Goal: Task Accomplishment & Management: Complete application form

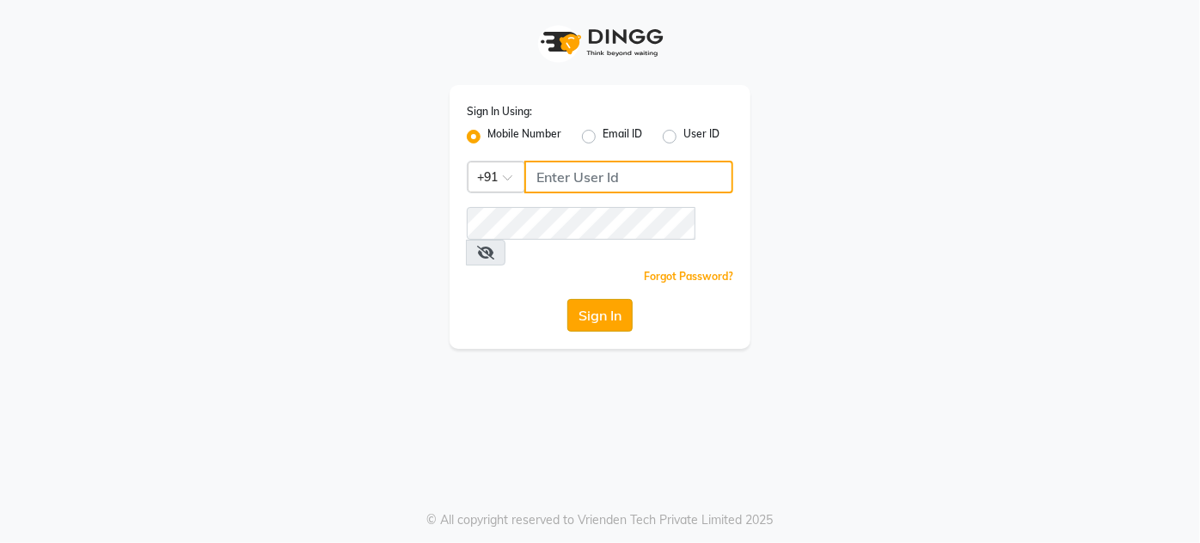
type input "8095355755"
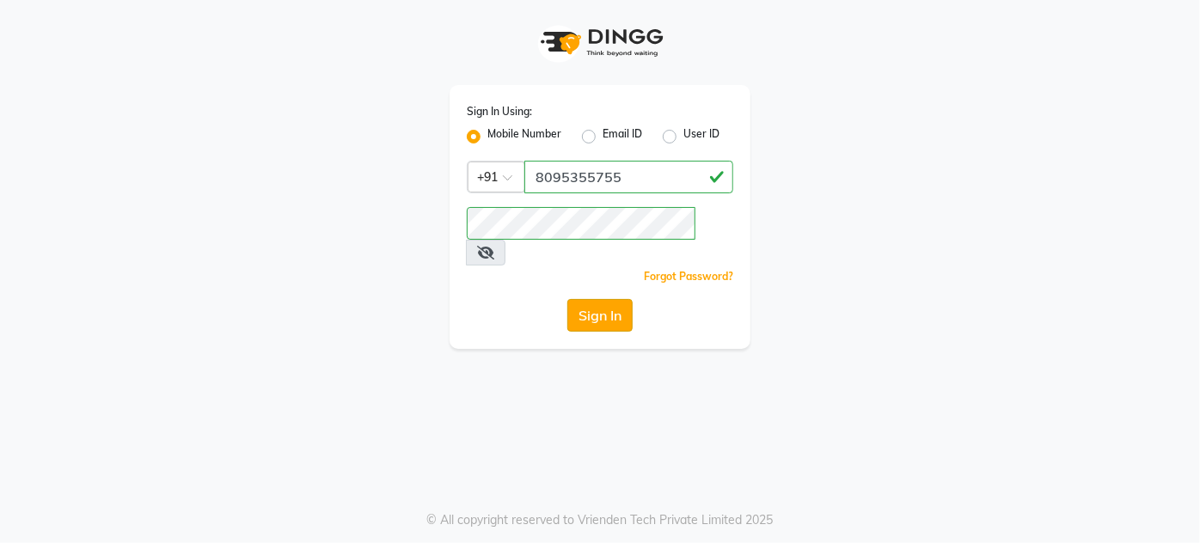
click at [579, 299] on button "Sign In" at bounding box center [599, 315] width 65 height 33
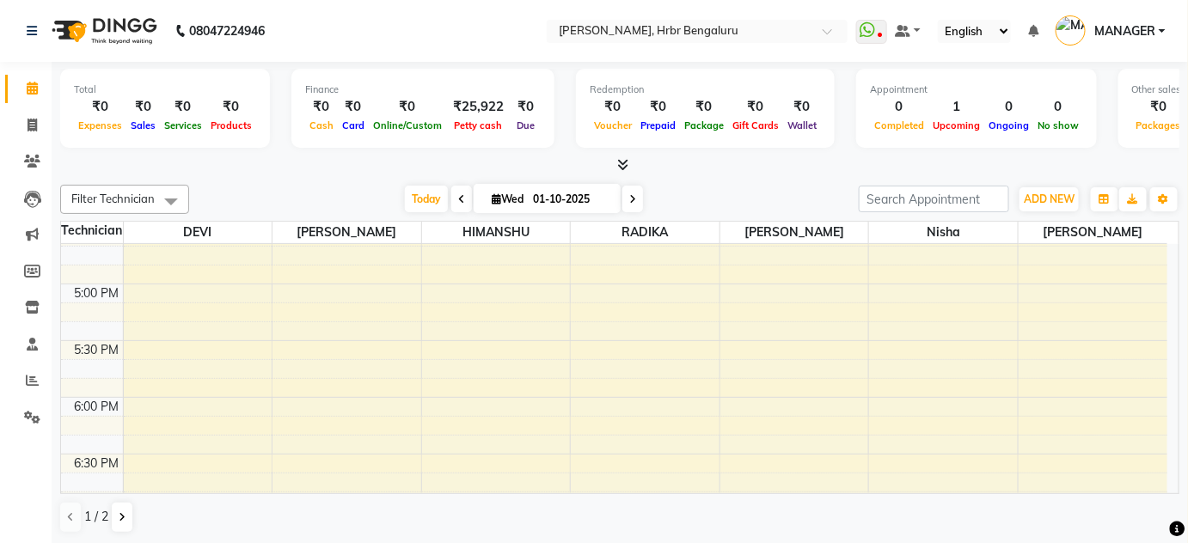
scroll to position [1895, 0]
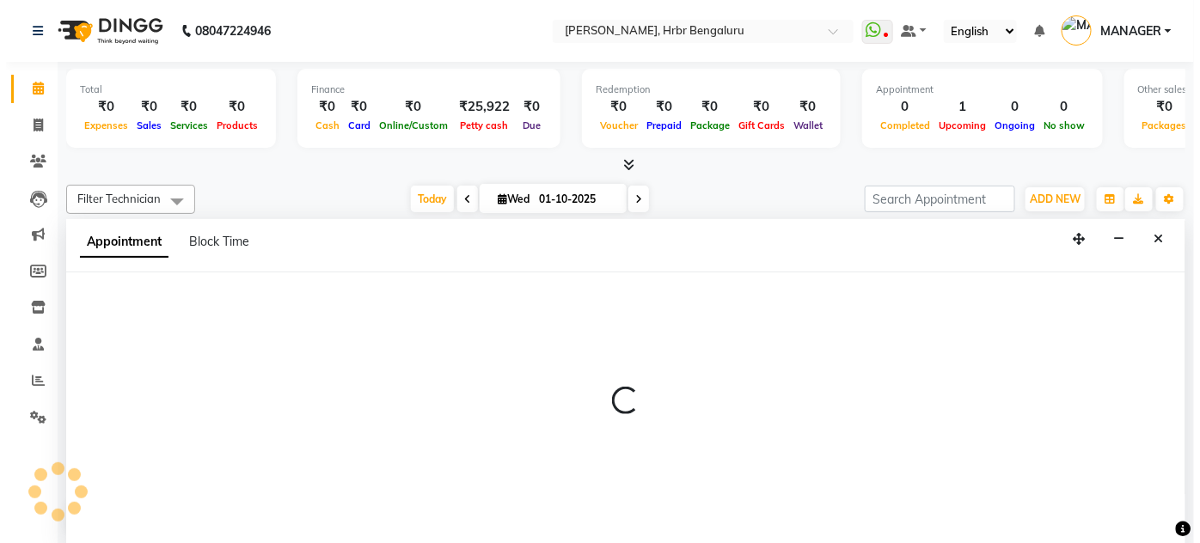
scroll to position [0, 0]
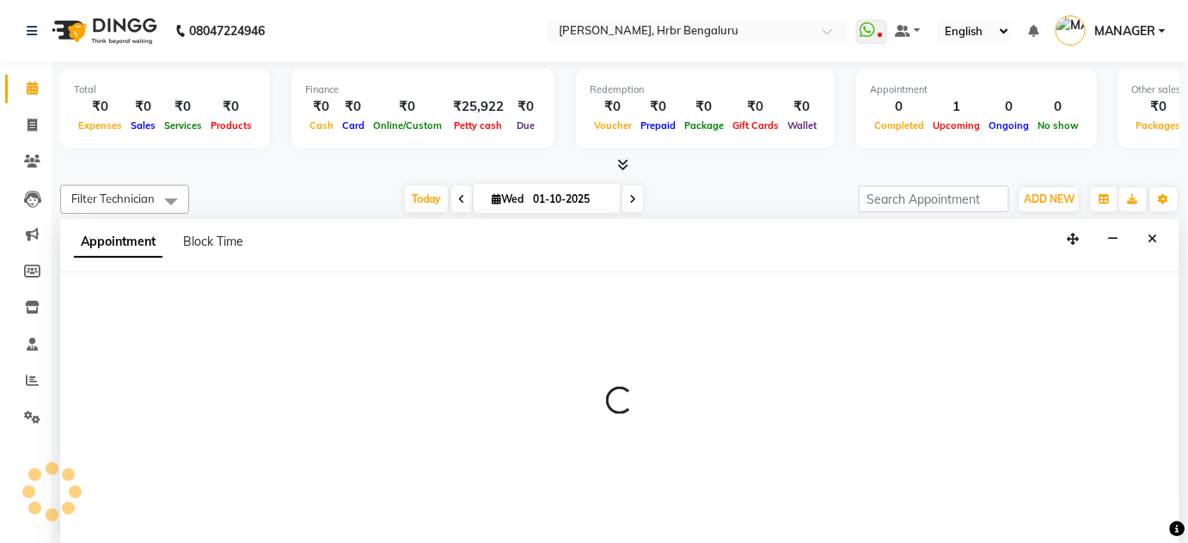
select select "93083"
select select "1080"
select select "tentative"
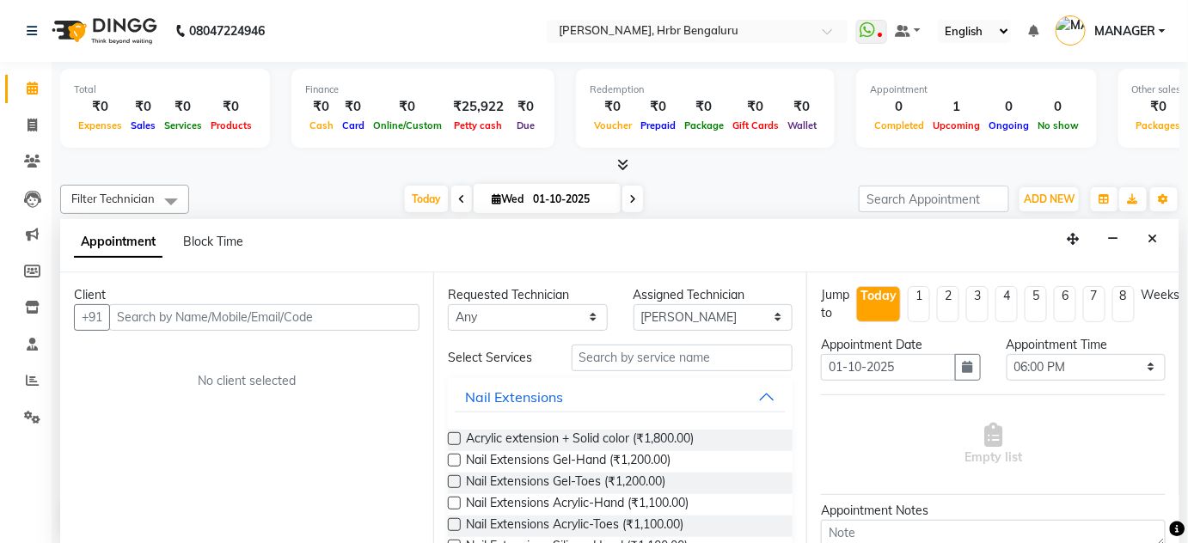
click at [141, 320] on input "text" at bounding box center [264, 317] width 310 height 27
type input "6909463446"
click at [369, 318] on span "Add Client" at bounding box center [384, 316] width 58 height 15
select select "21"
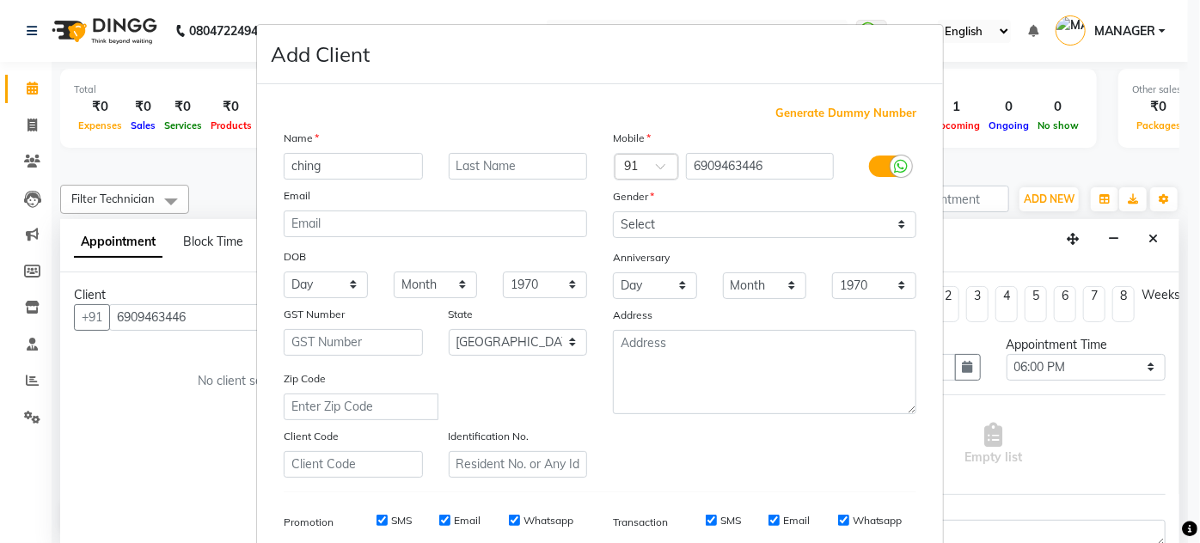
type input "ching"
click at [683, 237] on div "Mobile Country Code × 91 6909463446 Gender Select [DEMOGRAPHIC_DATA] [DEMOGRAPH…" at bounding box center [764, 303] width 329 height 349
click at [678, 223] on select "Select [DEMOGRAPHIC_DATA] [DEMOGRAPHIC_DATA] Other Prefer Not To Say" at bounding box center [764, 224] width 303 height 27
select select "[DEMOGRAPHIC_DATA]"
click at [613, 211] on select "Select [DEMOGRAPHIC_DATA] [DEMOGRAPHIC_DATA] Other Prefer Not To Say" at bounding box center [764, 224] width 303 height 27
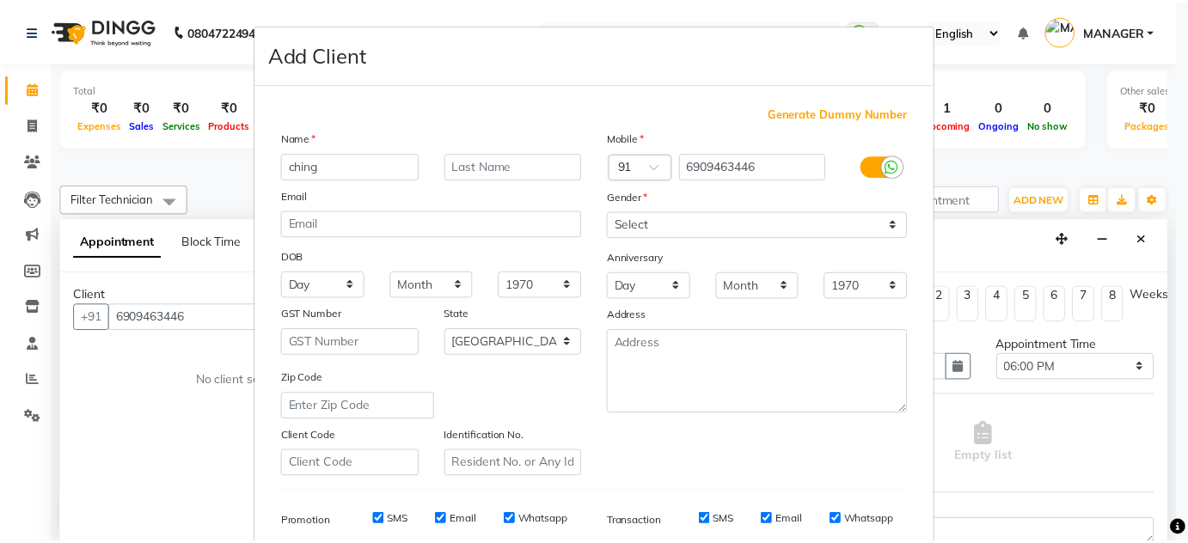
scroll to position [249, 0]
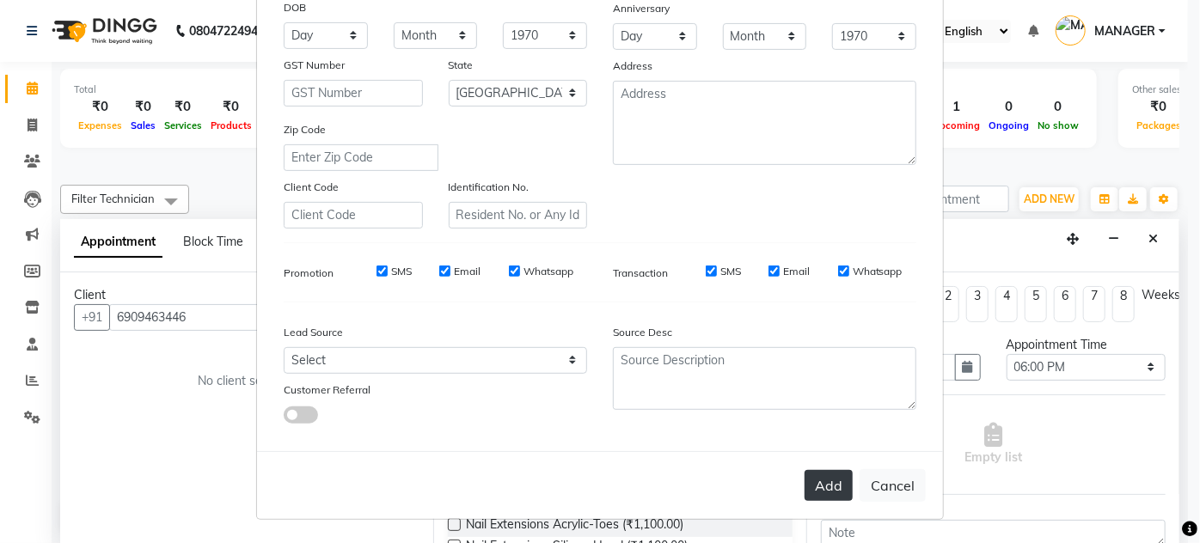
click at [822, 487] on button "Add" at bounding box center [828, 485] width 48 height 31
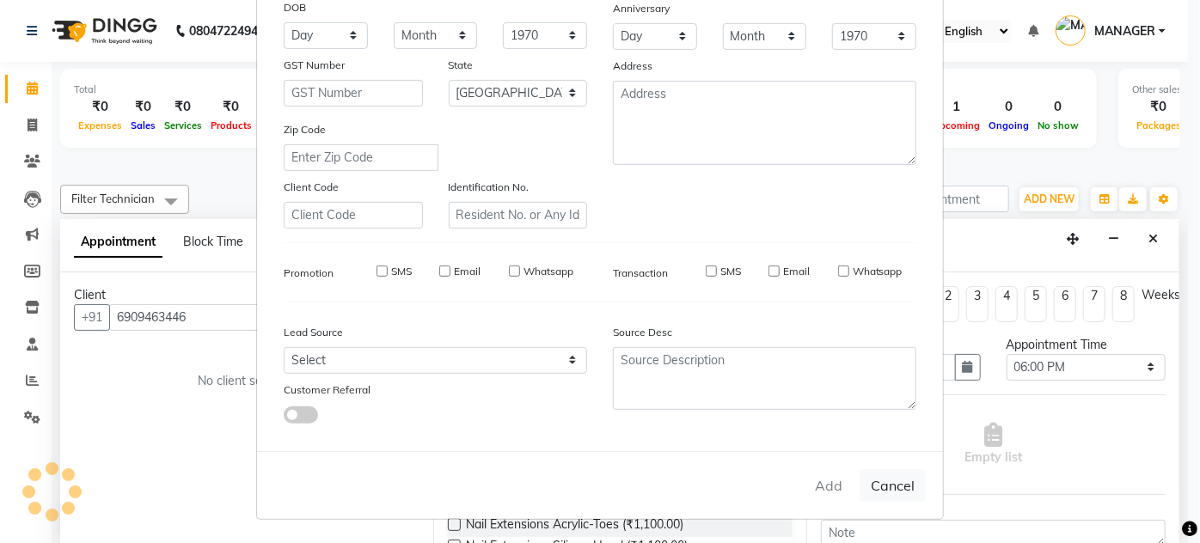
type input "69******46"
select select
select select "null"
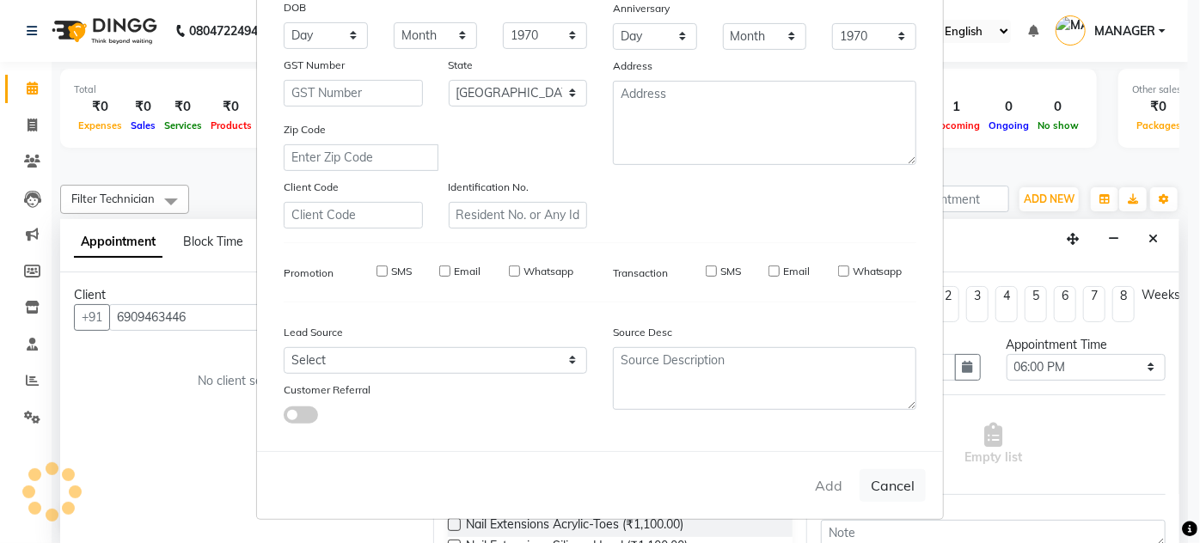
select select
checkbox input "false"
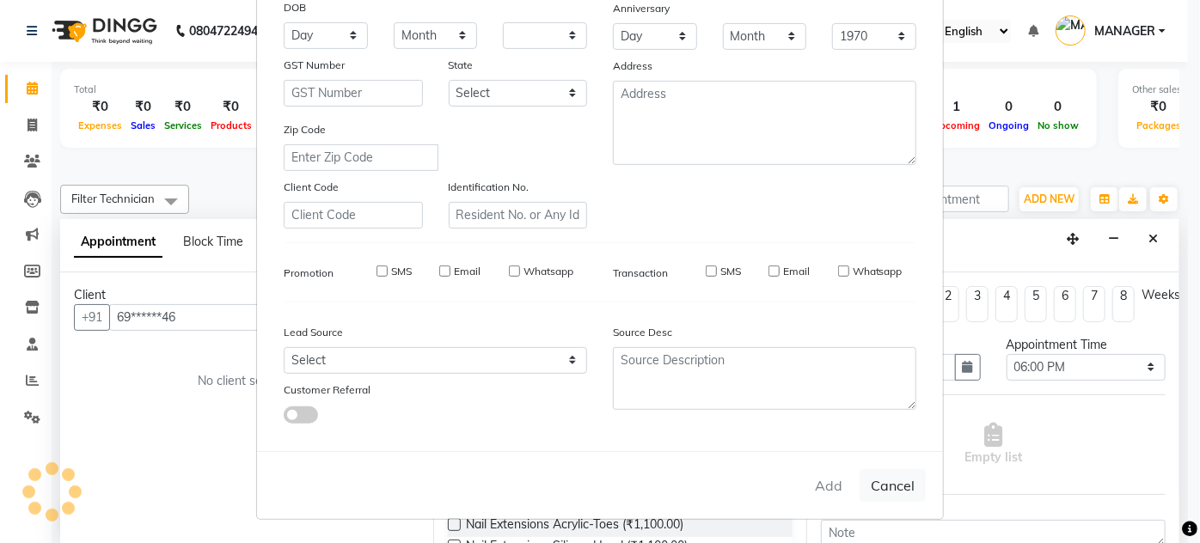
checkbox input "false"
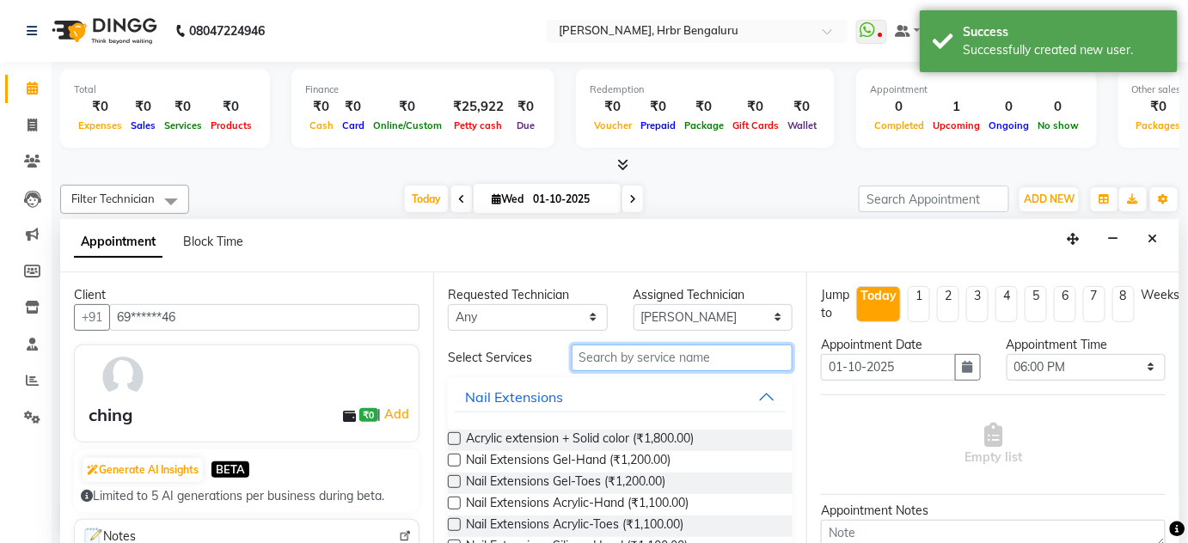
click at [591, 358] on input "text" at bounding box center [682, 358] width 221 height 27
type input "e"
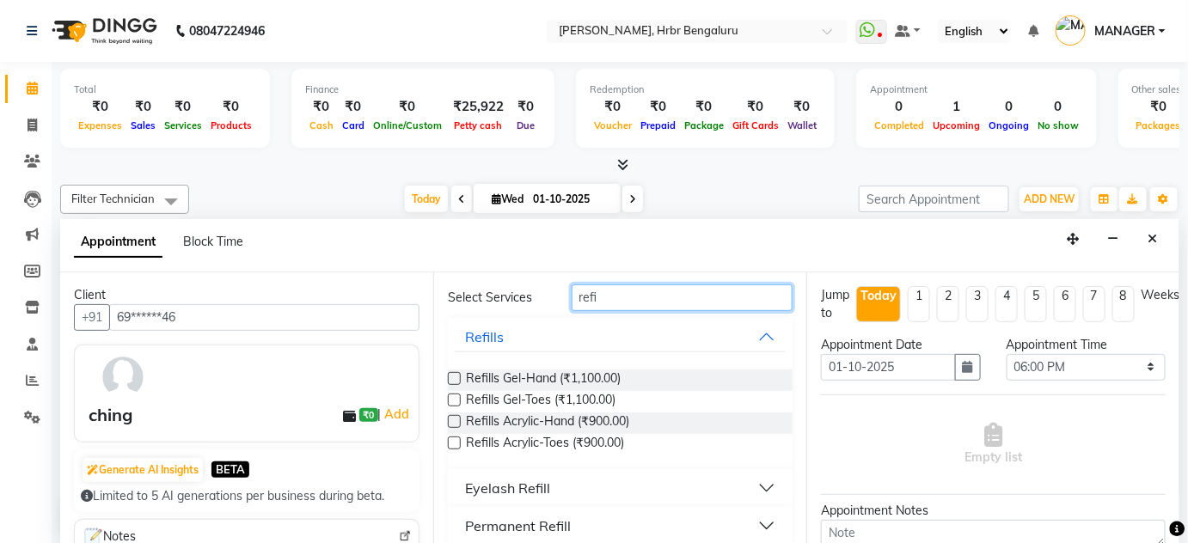
scroll to position [73, 0]
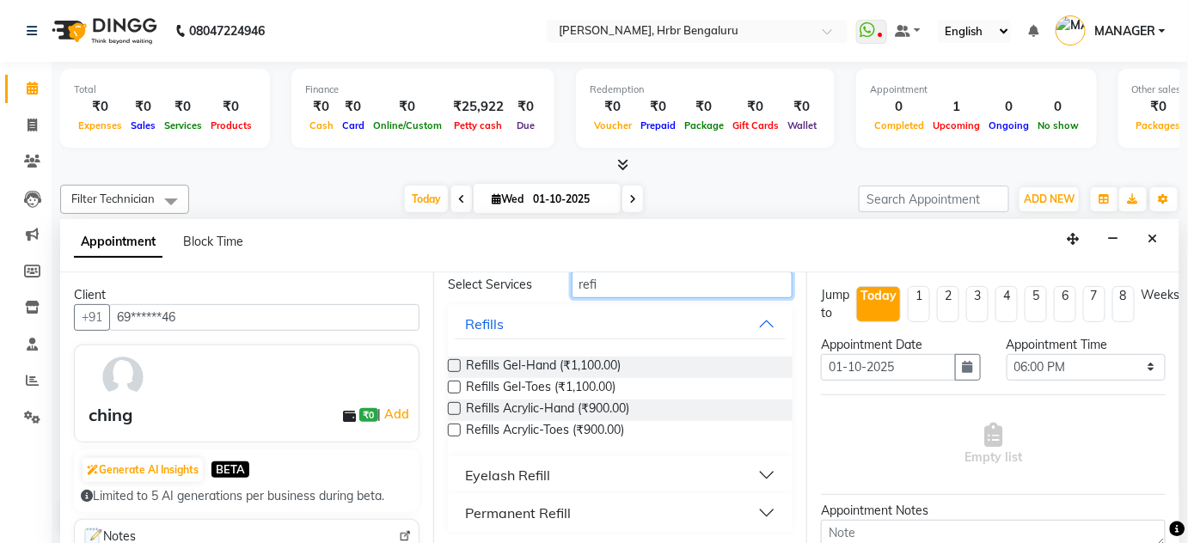
type input "refi"
click at [477, 477] on div "Eyelash Refill" at bounding box center [507, 475] width 85 height 21
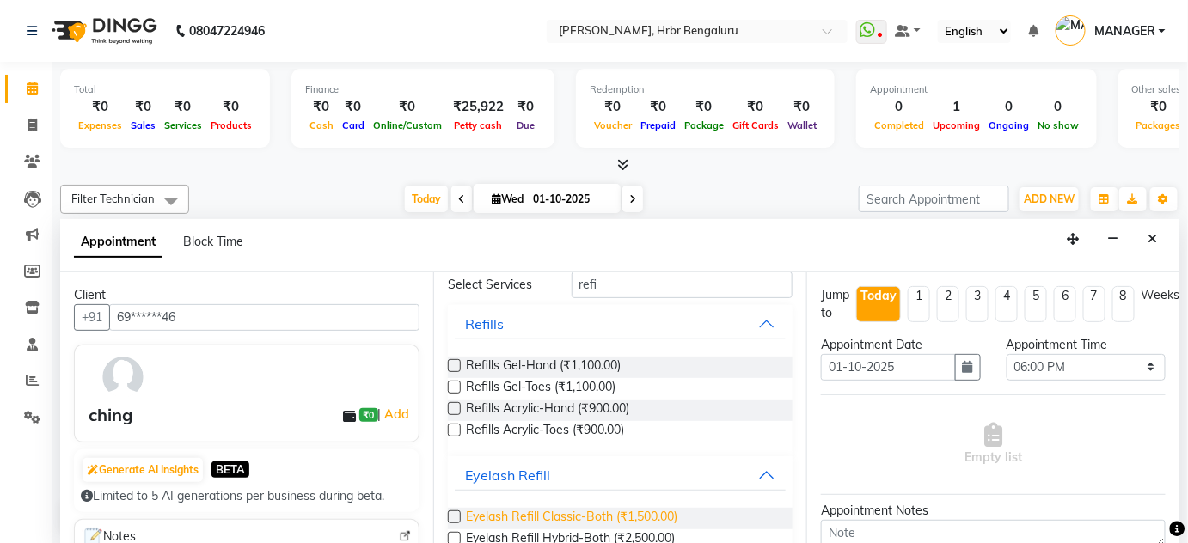
click at [559, 512] on span "Eyelash Refill Classic-Both (₹1,500.00)" at bounding box center [571, 518] width 211 height 21
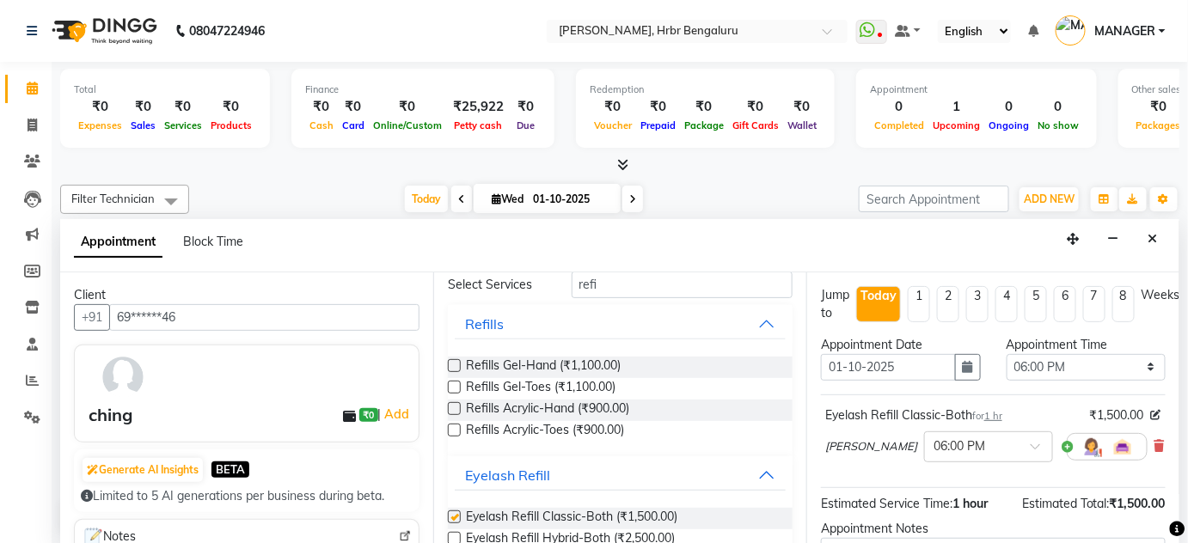
checkbox input "false"
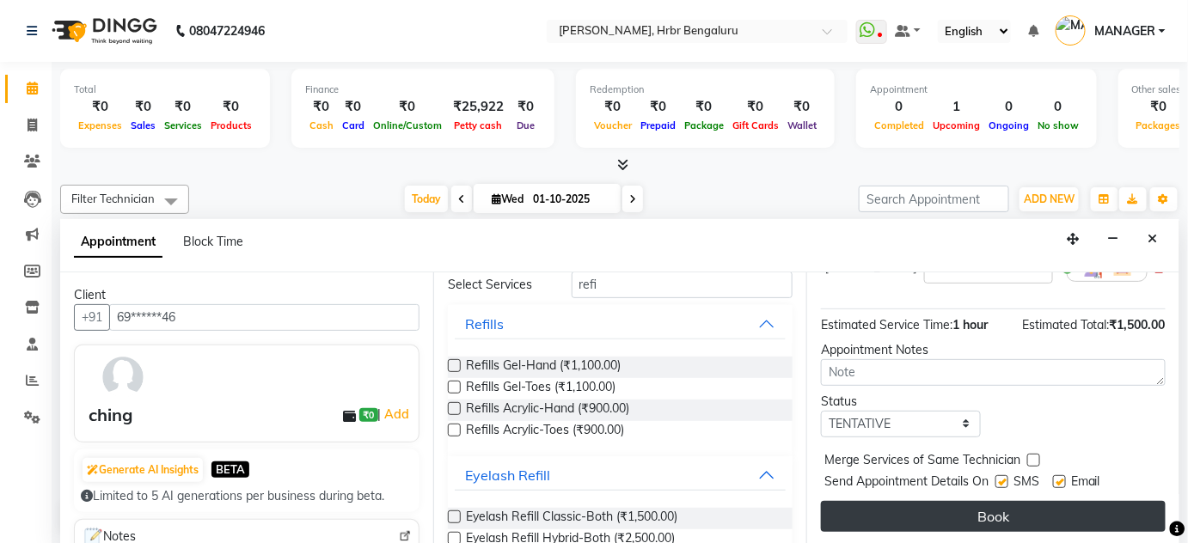
click at [1029, 517] on button "Book" at bounding box center [993, 516] width 345 height 31
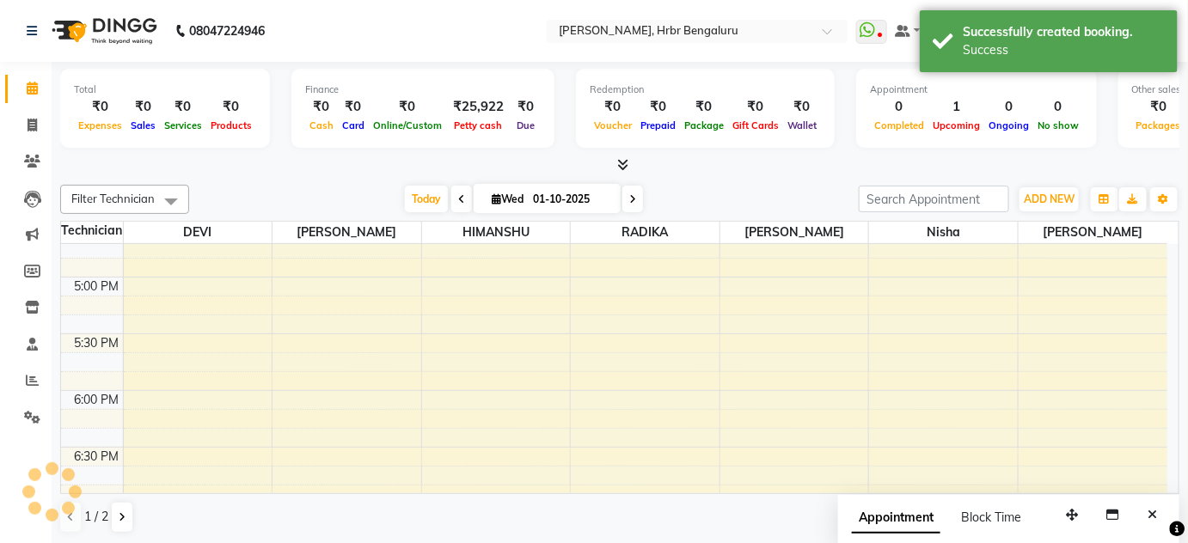
scroll to position [0, 0]
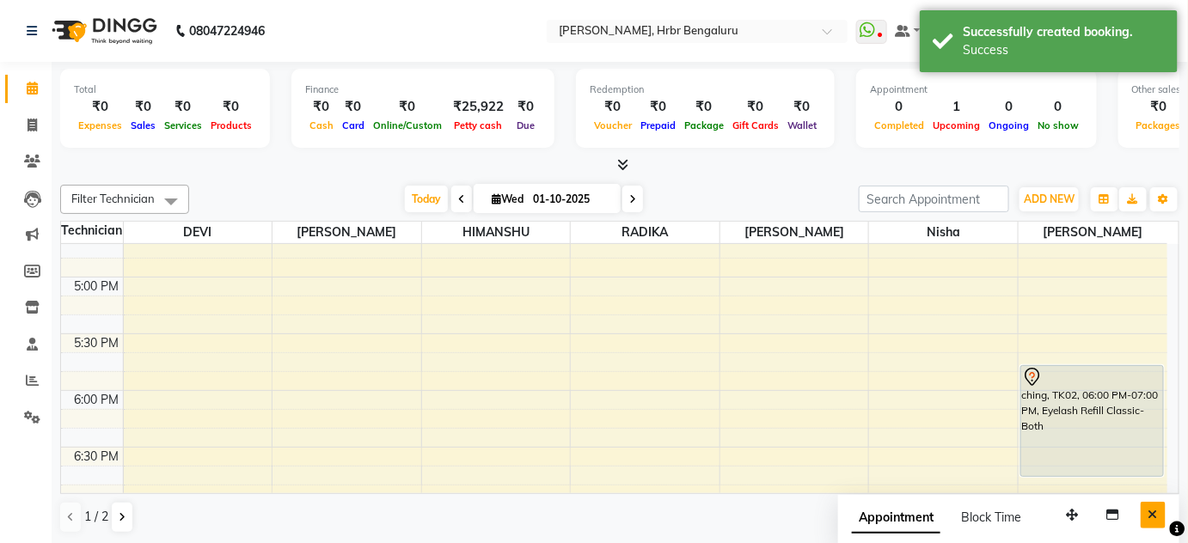
click at [1147, 506] on button "Close" at bounding box center [1152, 515] width 25 height 27
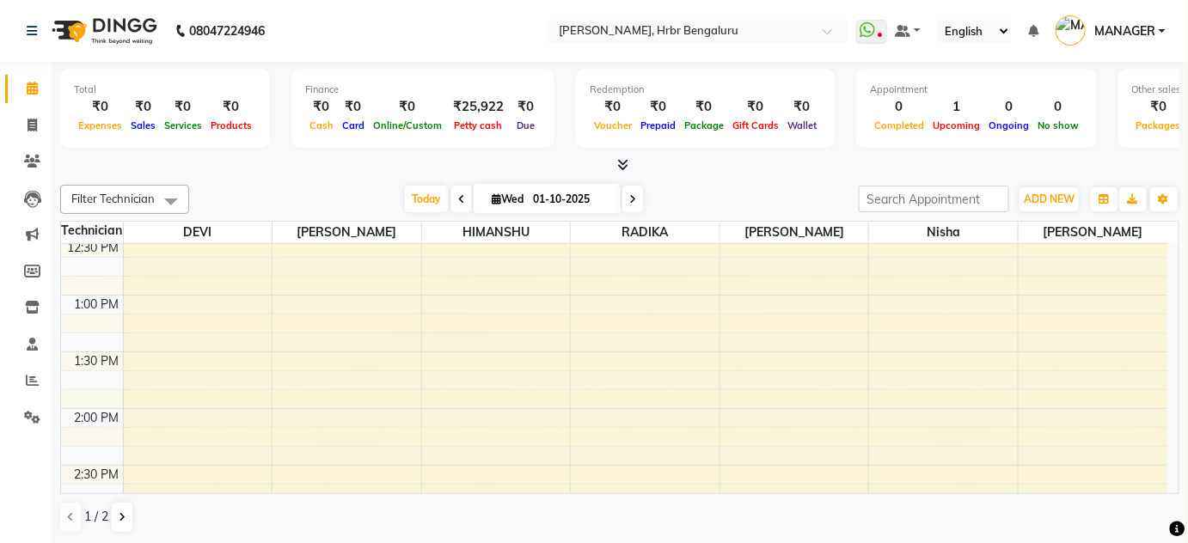
scroll to position [1452, 0]
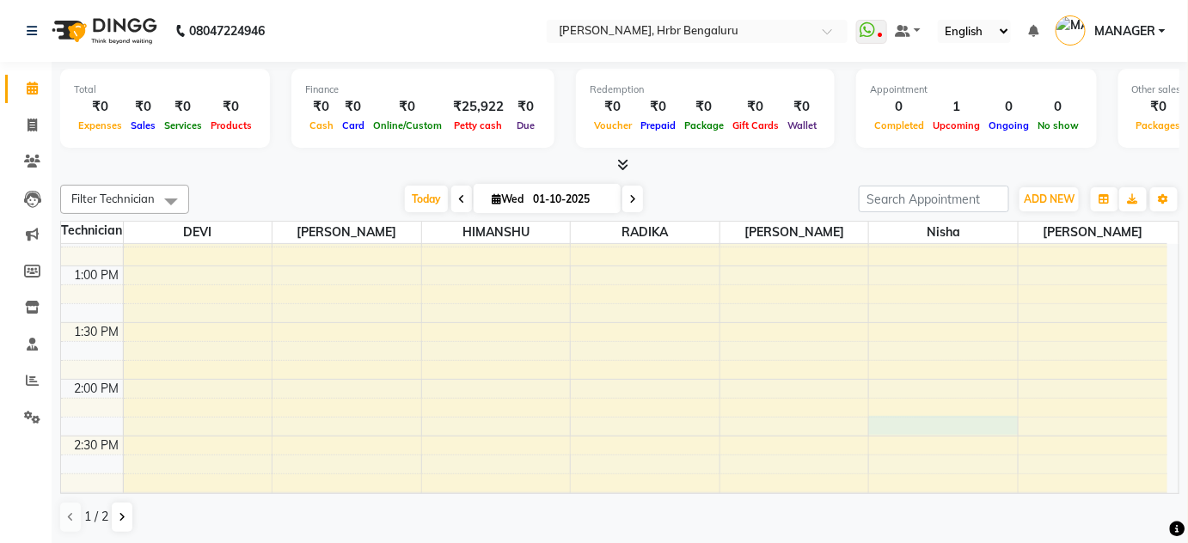
click at [879, 420] on div "12:00 AM 12:30 AM 1:00 AM 1:30 AM 2:00 AM 2:30 AM 3:00 AM 3:30 AM 4:00 AM 4:30 …" at bounding box center [614, 39] width 1106 height 2495
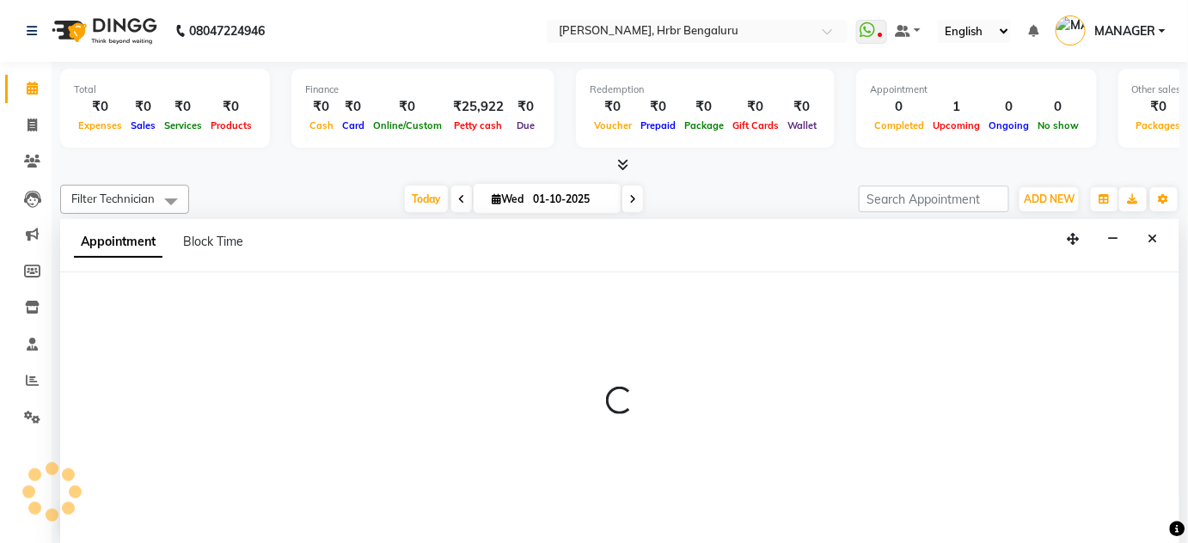
select select "88465"
select select "870"
select select "tentative"
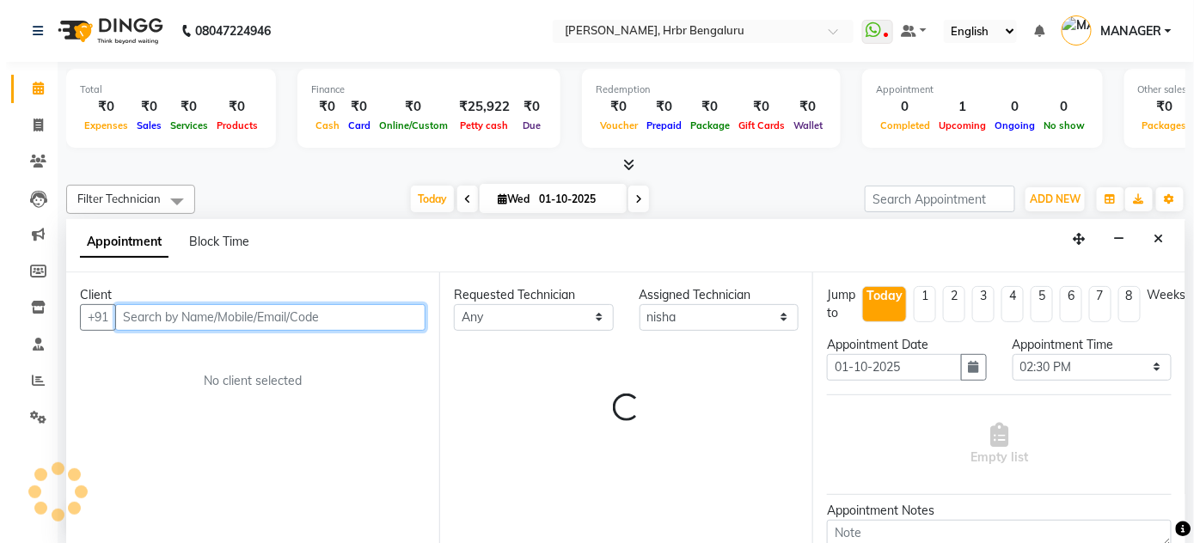
scroll to position [0, 0]
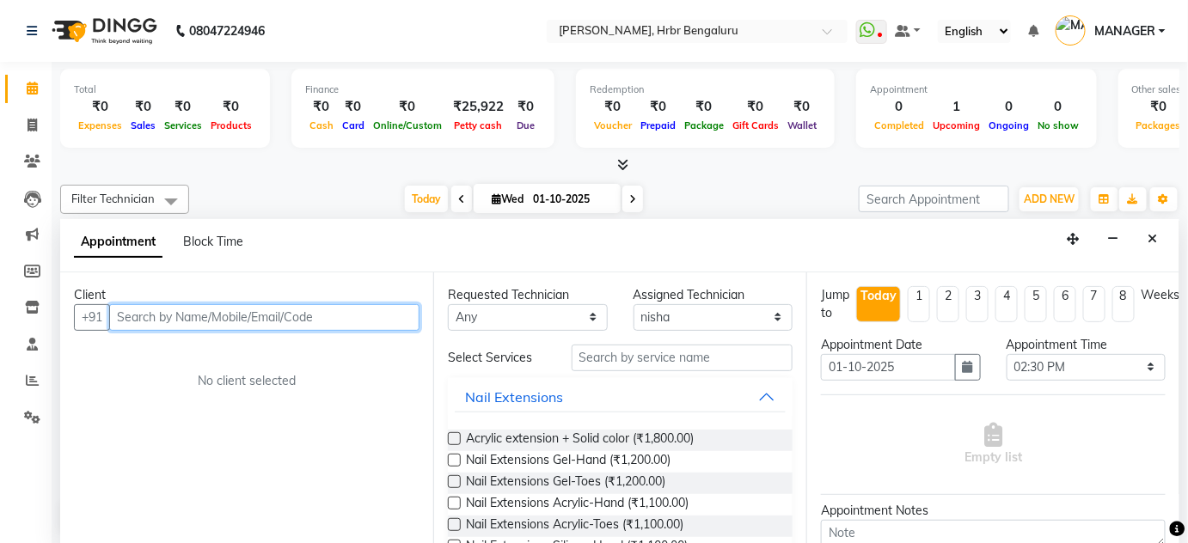
click at [159, 310] on input "text" at bounding box center [264, 317] width 310 height 27
type input "7019186034"
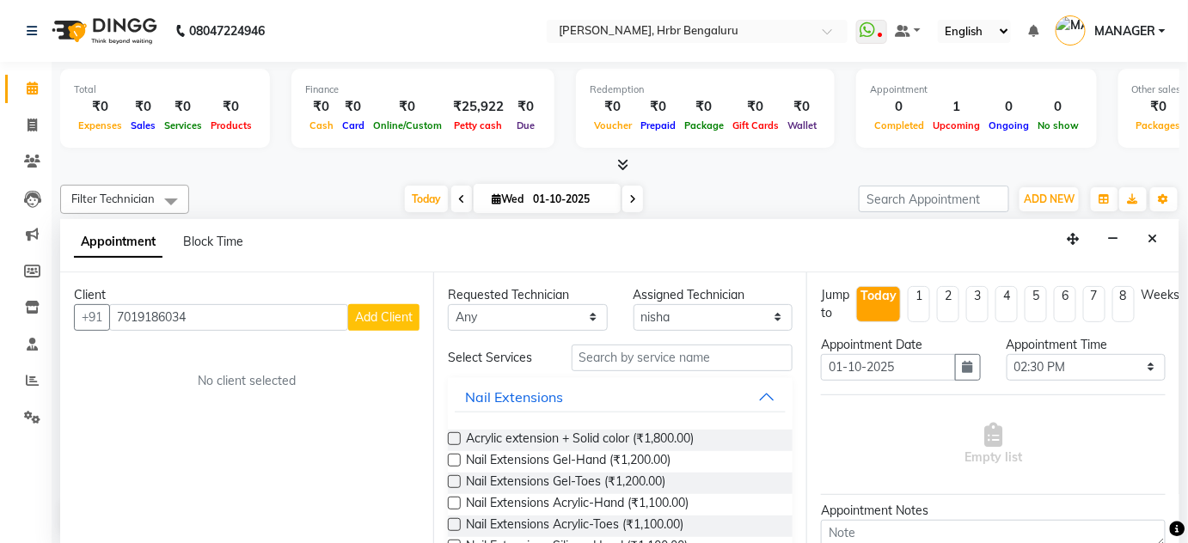
click at [382, 315] on span "Add Client" at bounding box center [384, 316] width 58 height 15
select select "21"
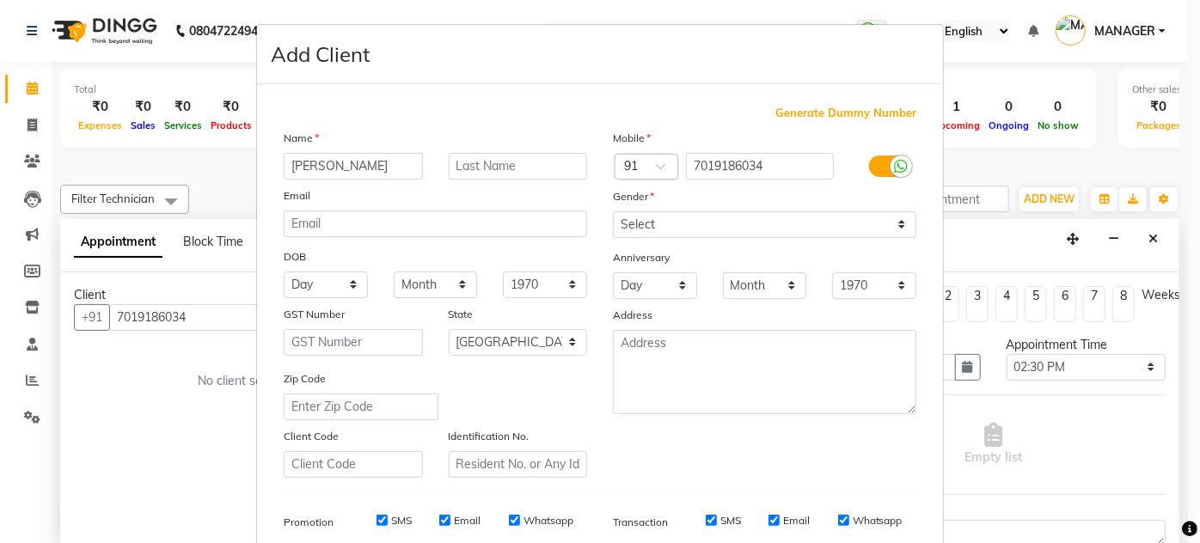
type input "[PERSON_NAME]"
click at [750, 217] on select "Select [DEMOGRAPHIC_DATA] [DEMOGRAPHIC_DATA] Other Prefer Not To Say" at bounding box center [764, 224] width 303 height 27
select select "[DEMOGRAPHIC_DATA]"
click at [613, 211] on select "Select [DEMOGRAPHIC_DATA] [DEMOGRAPHIC_DATA] Other Prefer Not To Say" at bounding box center [764, 224] width 303 height 27
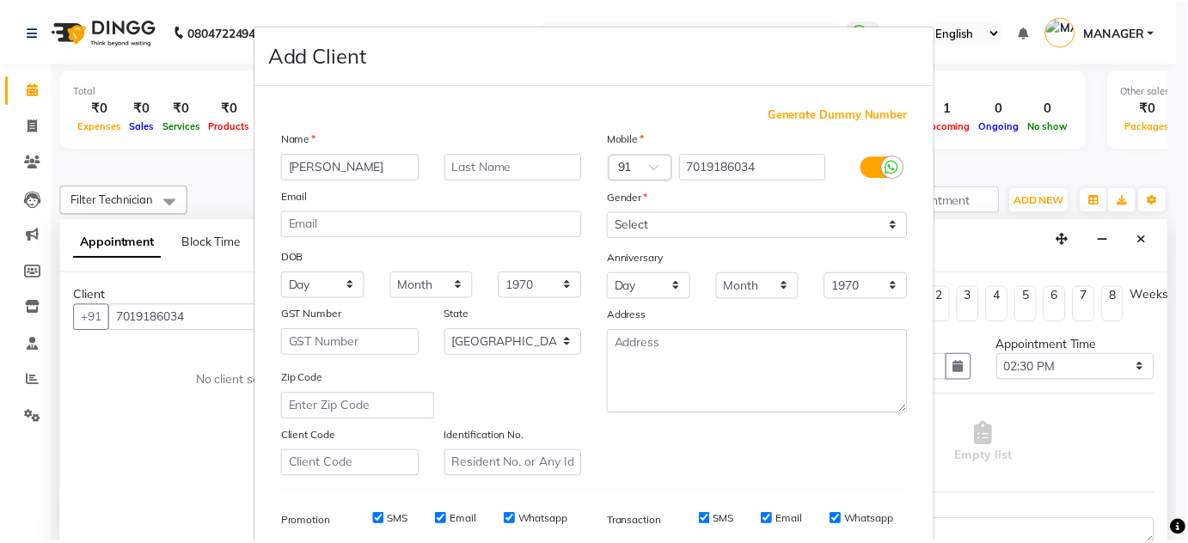
scroll to position [249, 0]
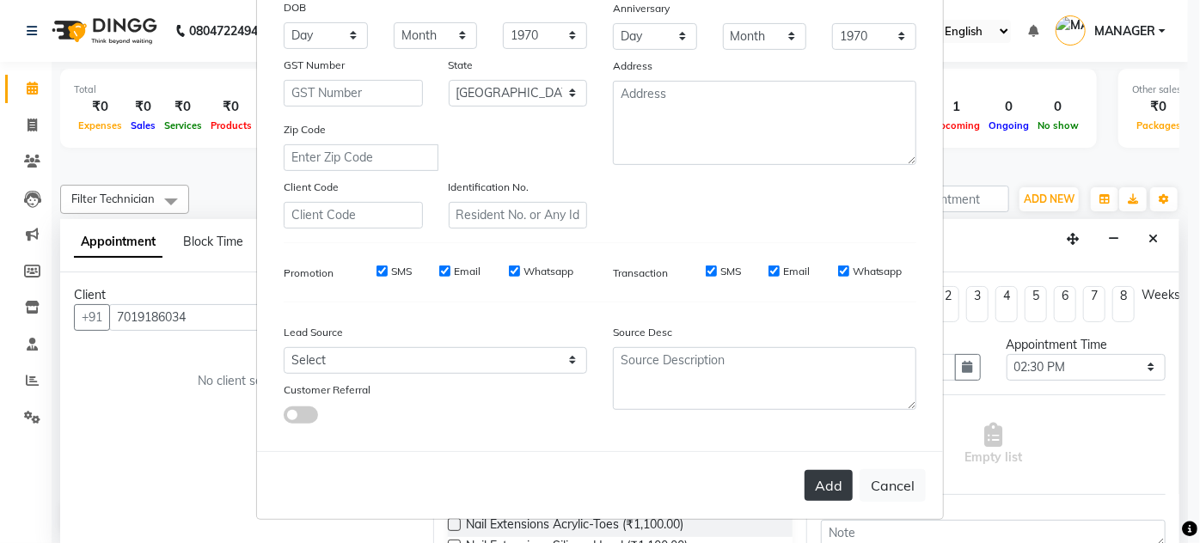
click at [831, 487] on button "Add" at bounding box center [828, 485] width 48 height 31
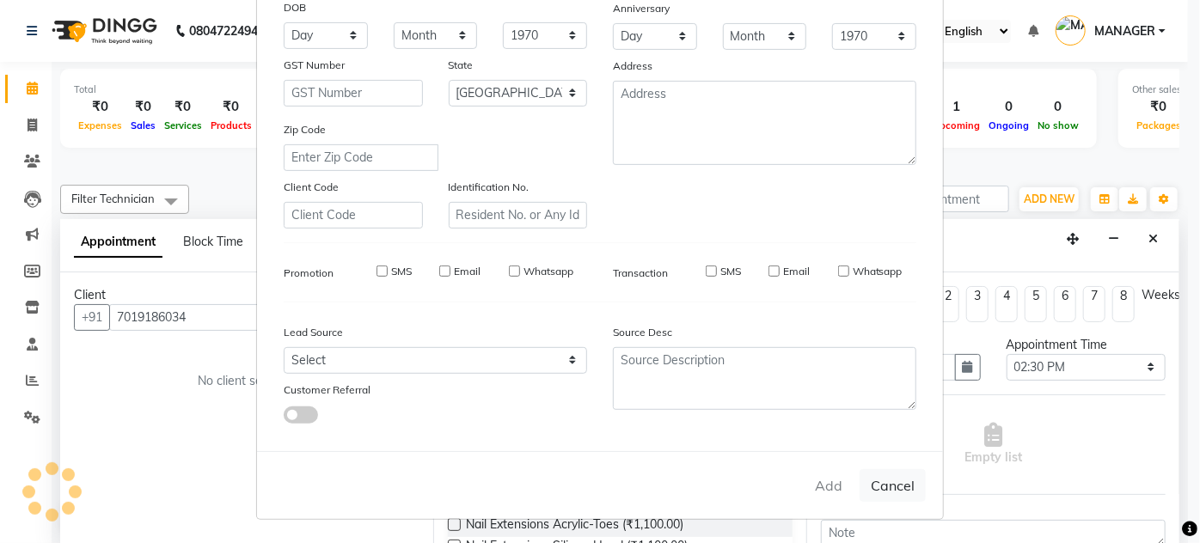
type input "70******34"
select select
select select "null"
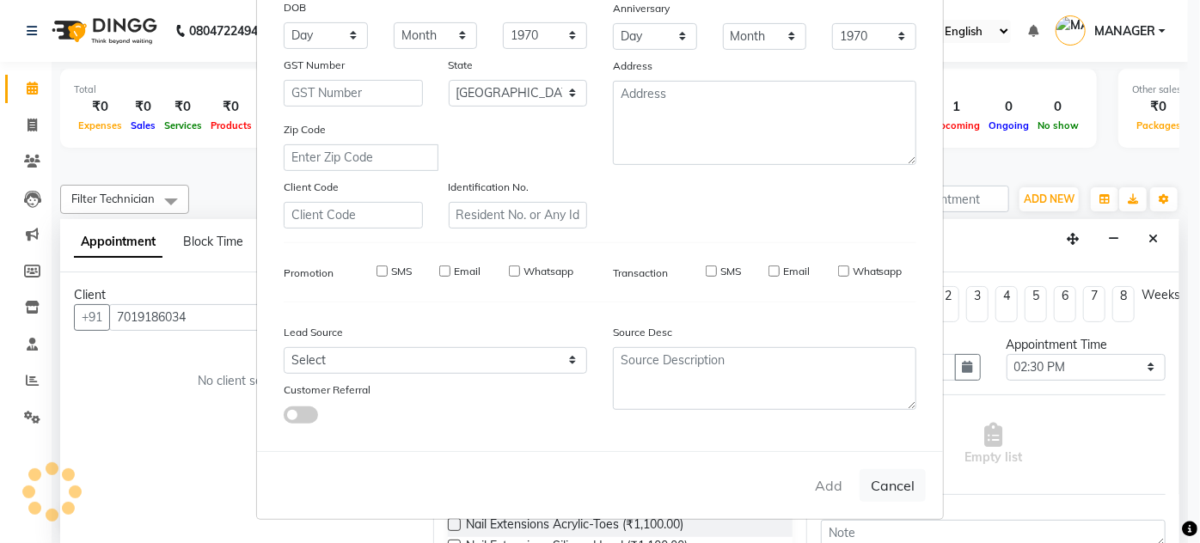
select select
checkbox input "false"
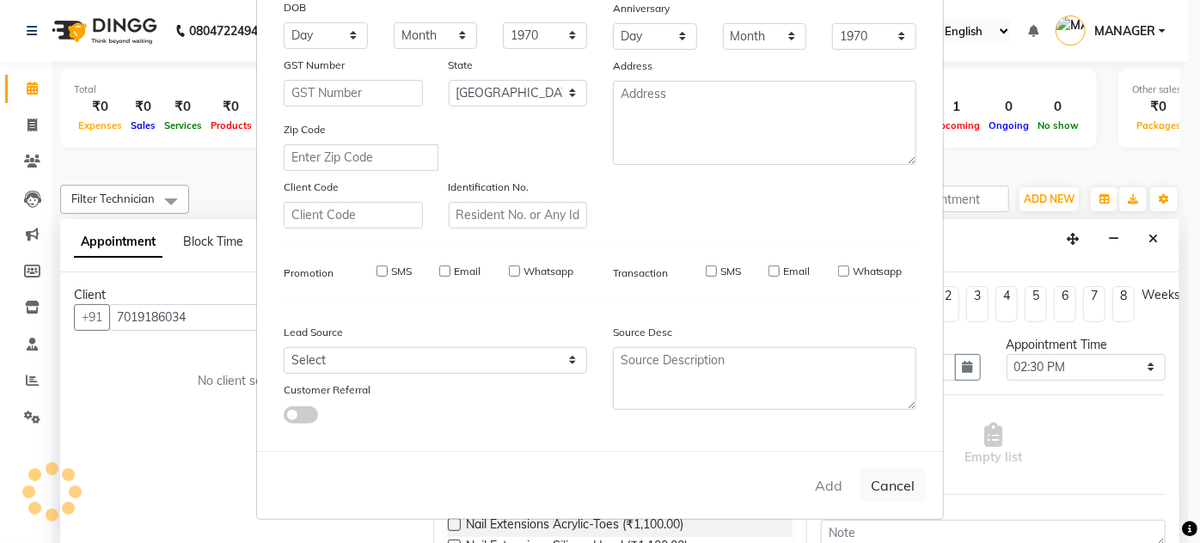
checkbox input "false"
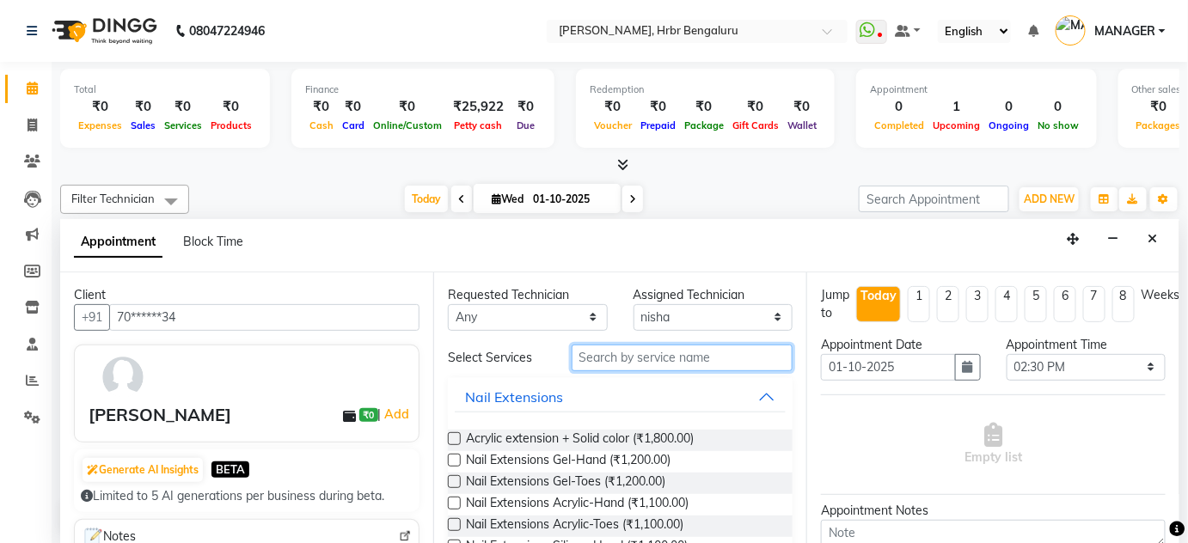
click at [599, 352] on input "text" at bounding box center [682, 358] width 221 height 27
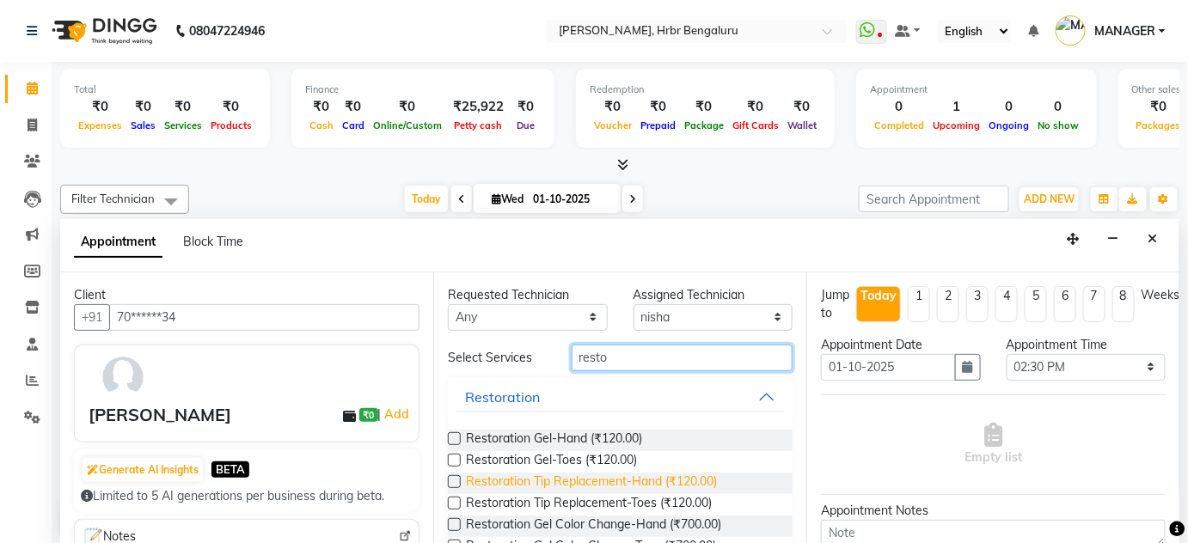
type input "resto"
click at [549, 478] on span "Restoration Tip Replacement-Hand (₹120.00)" at bounding box center [591, 483] width 251 height 21
checkbox input "false"
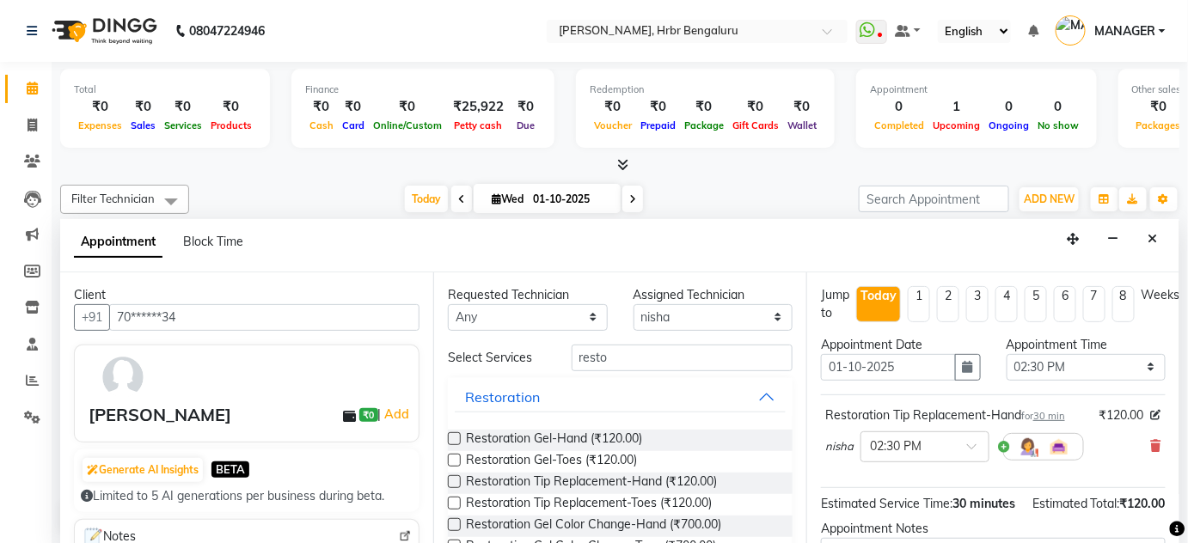
scroll to position [196, 0]
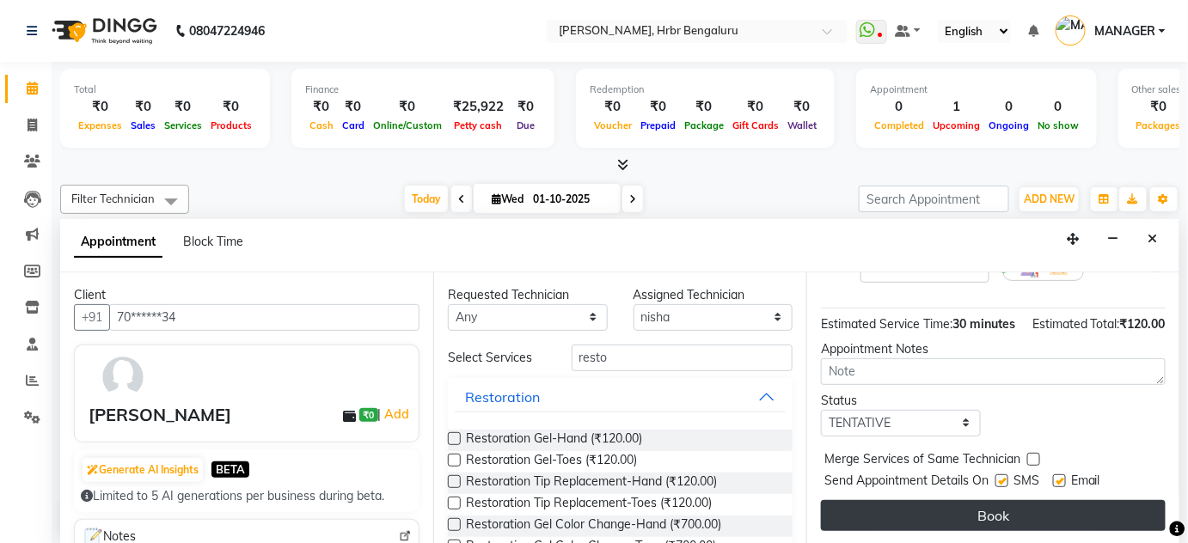
click at [992, 514] on button "Book" at bounding box center [993, 515] width 345 height 31
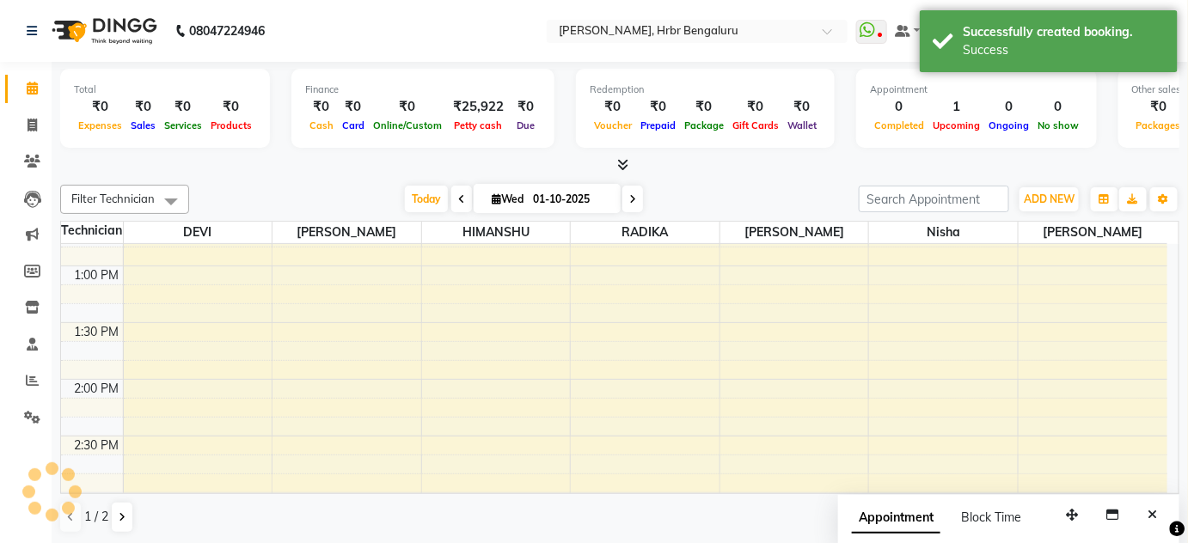
scroll to position [0, 0]
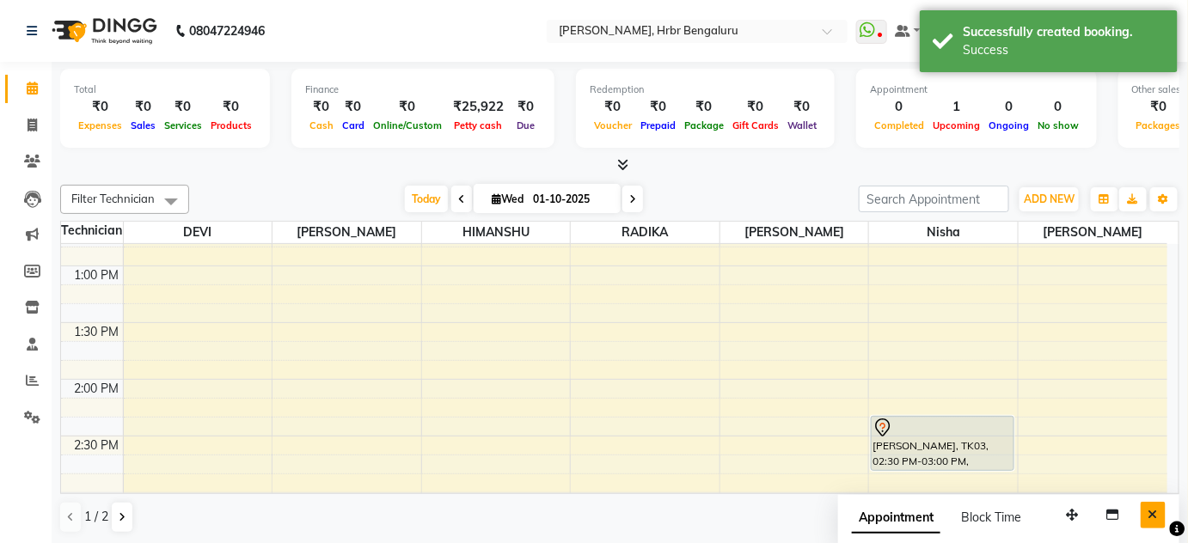
click at [1153, 513] on icon "Close" at bounding box center [1152, 515] width 9 height 12
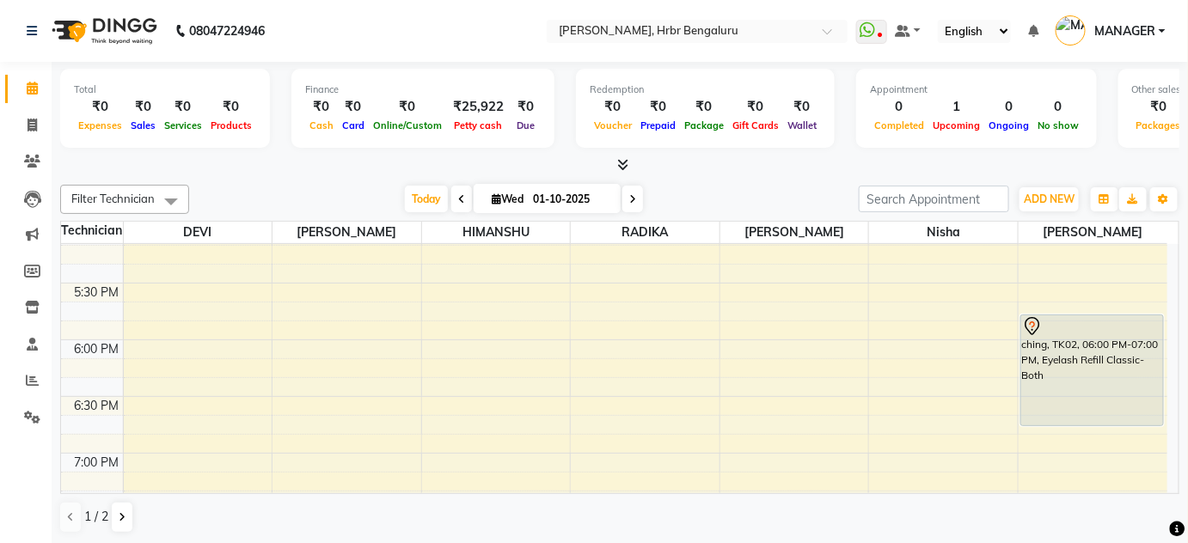
scroll to position [1960, 0]
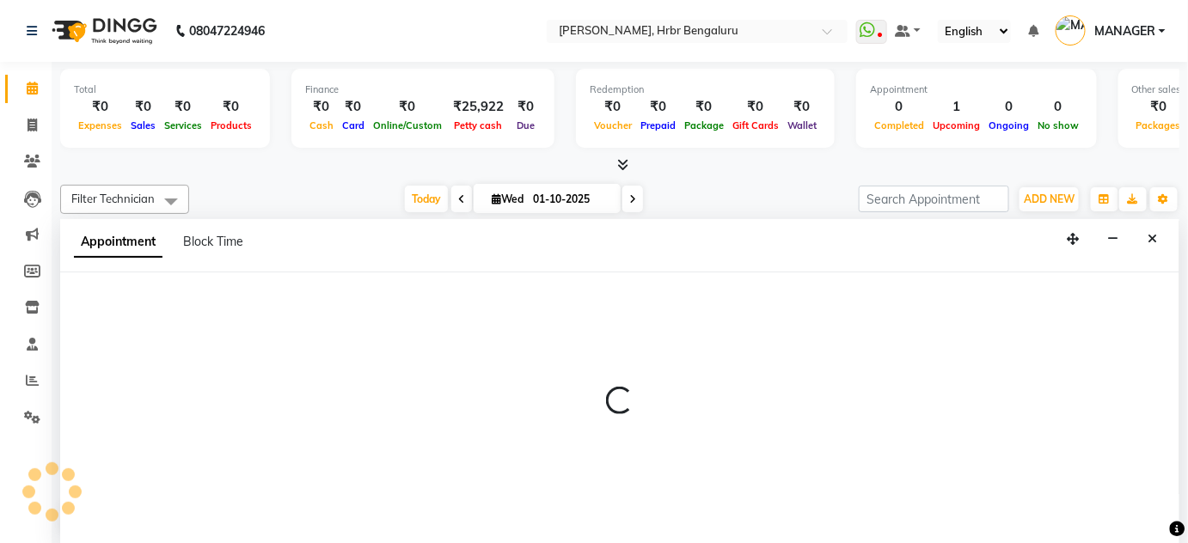
scroll to position [0, 0]
select select "77431"
select select "tentative"
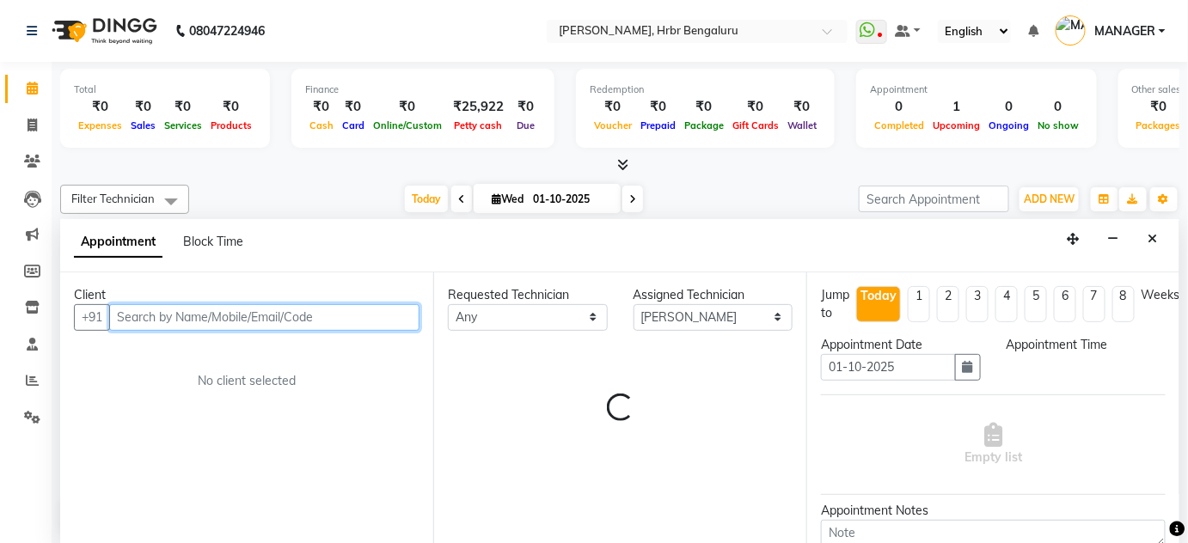
select select "1080"
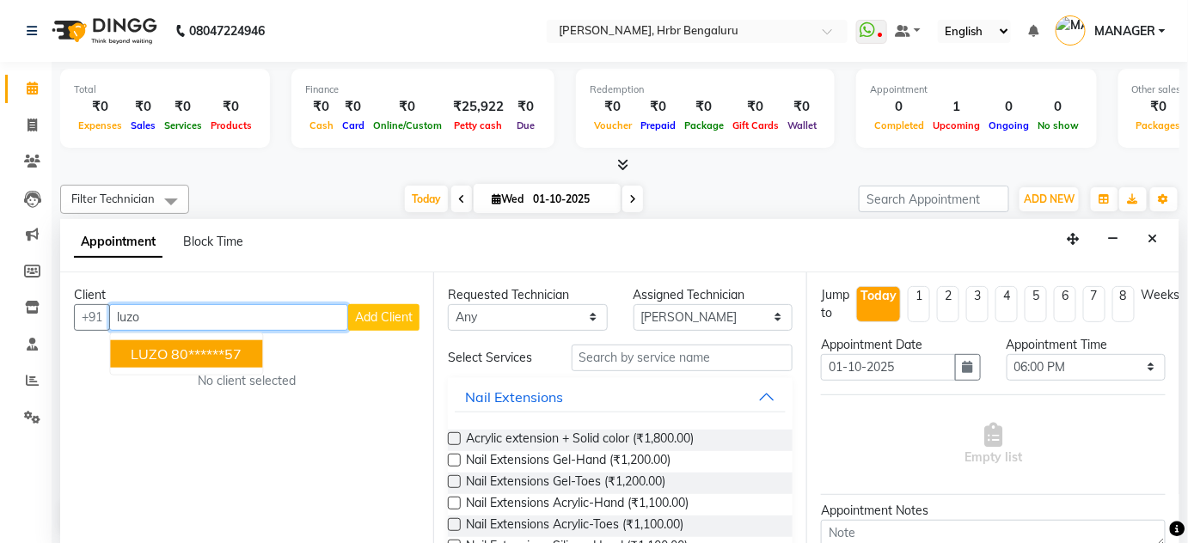
click at [156, 360] on span "LUZO" at bounding box center [149, 353] width 37 height 17
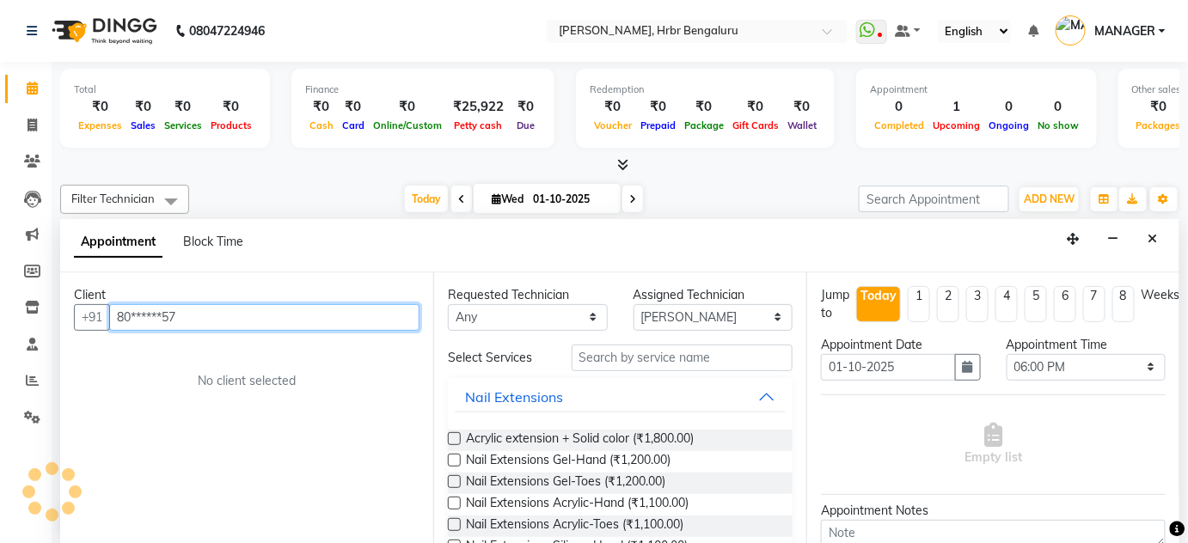
type input "80******57"
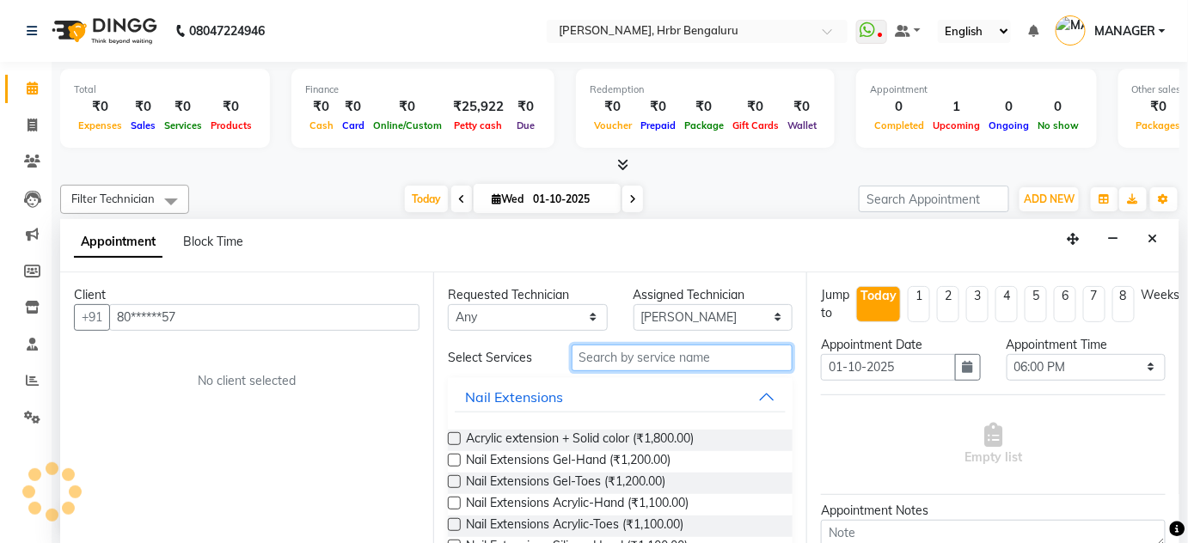
click at [654, 358] on input "text" at bounding box center [682, 358] width 221 height 27
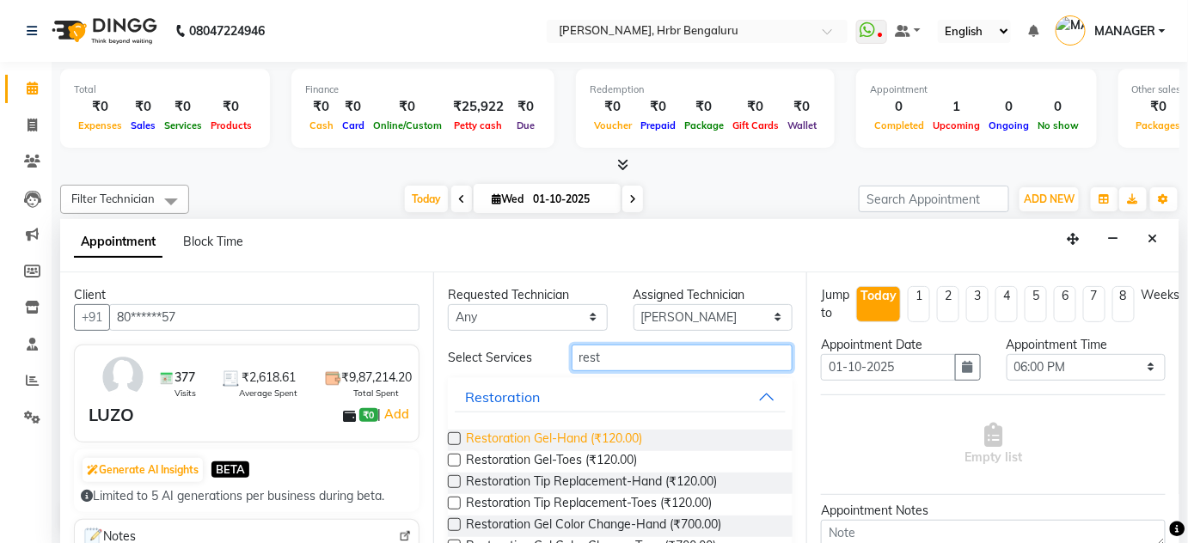
type input "rest"
click at [568, 431] on span "Restoration Gel-Hand (₹120.00)" at bounding box center [554, 440] width 176 height 21
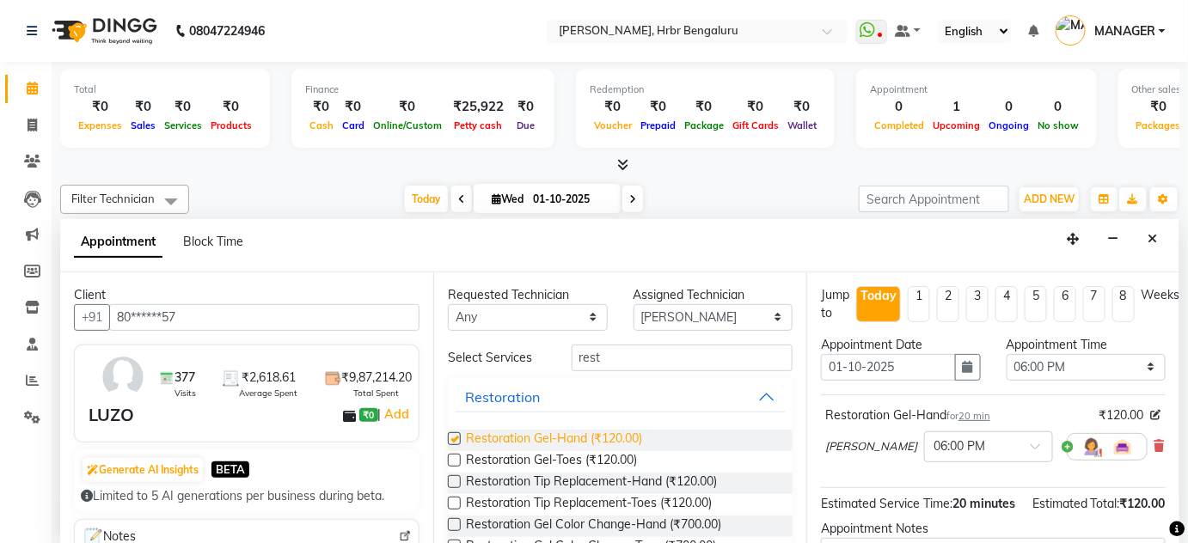
checkbox input "false"
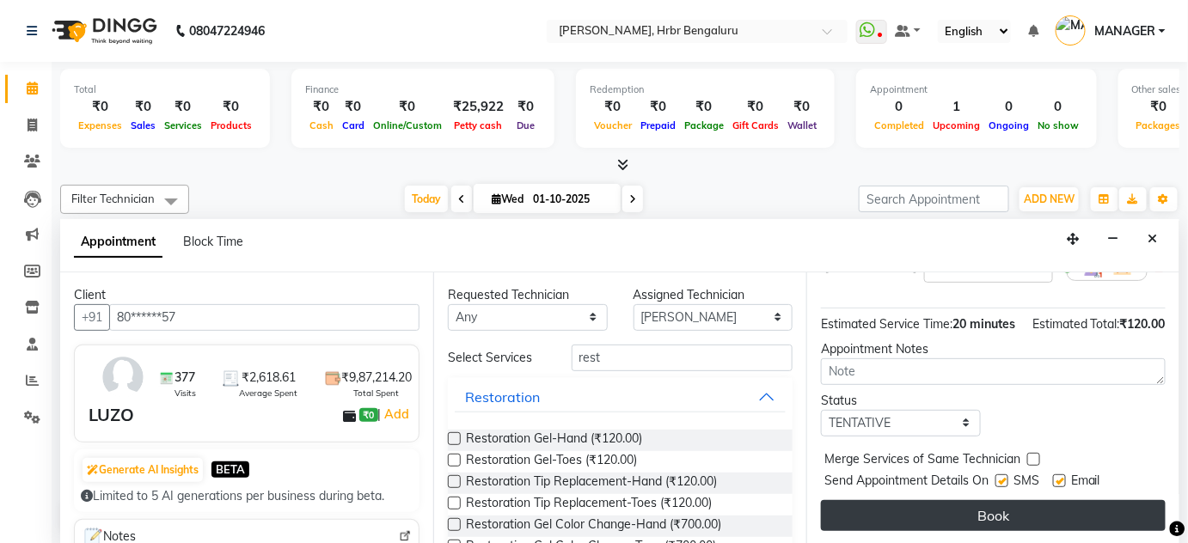
click at [1061, 517] on button "Book" at bounding box center [993, 515] width 345 height 31
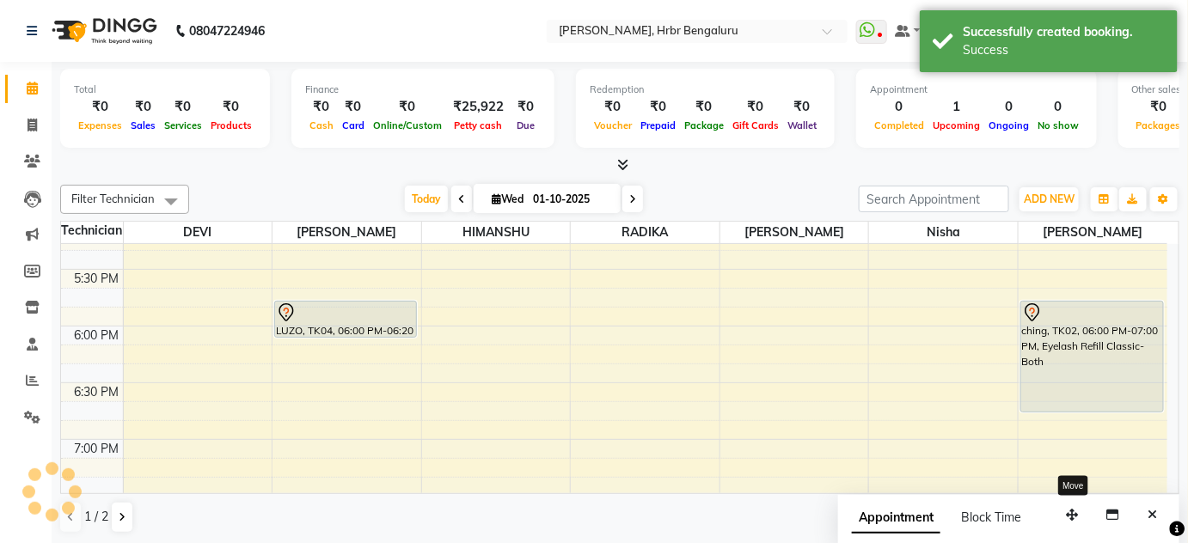
scroll to position [0, 0]
click at [1146, 510] on button "Close" at bounding box center [1152, 515] width 25 height 27
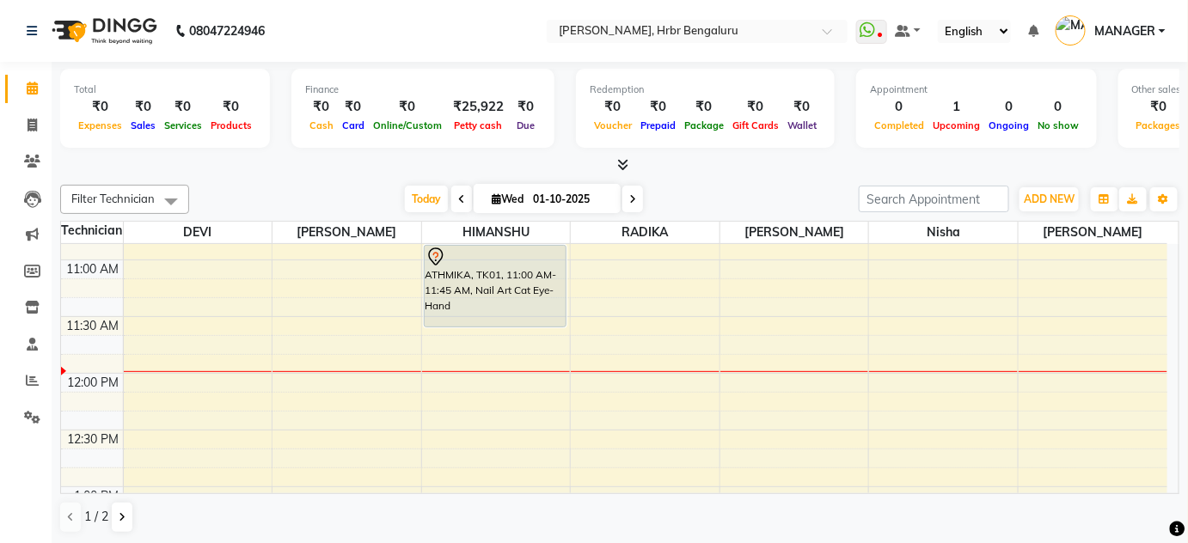
scroll to position [1238, 0]
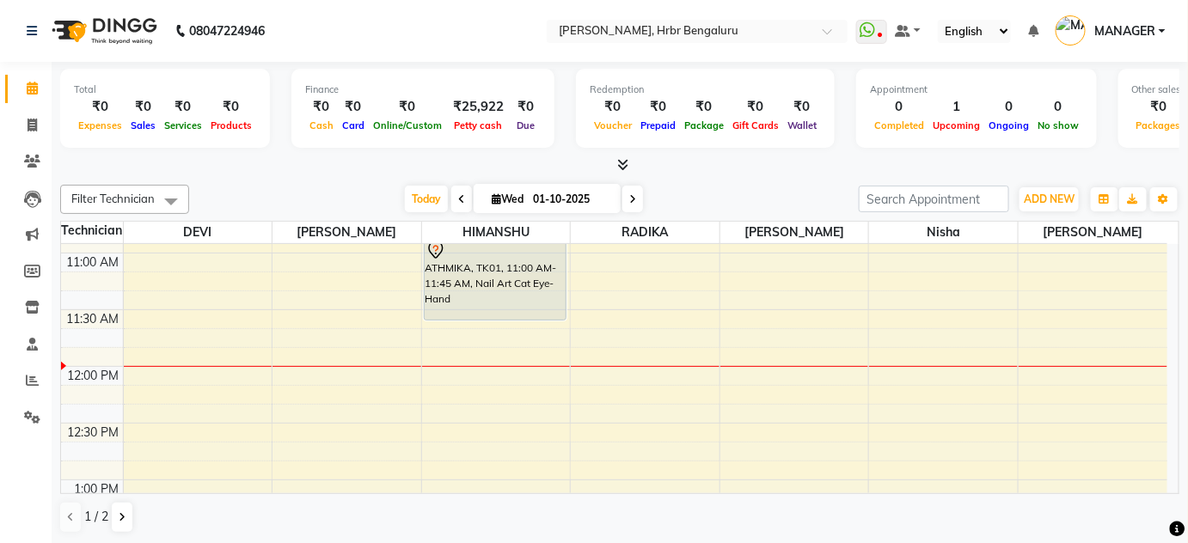
click at [632, 200] on icon at bounding box center [632, 199] width 7 height 10
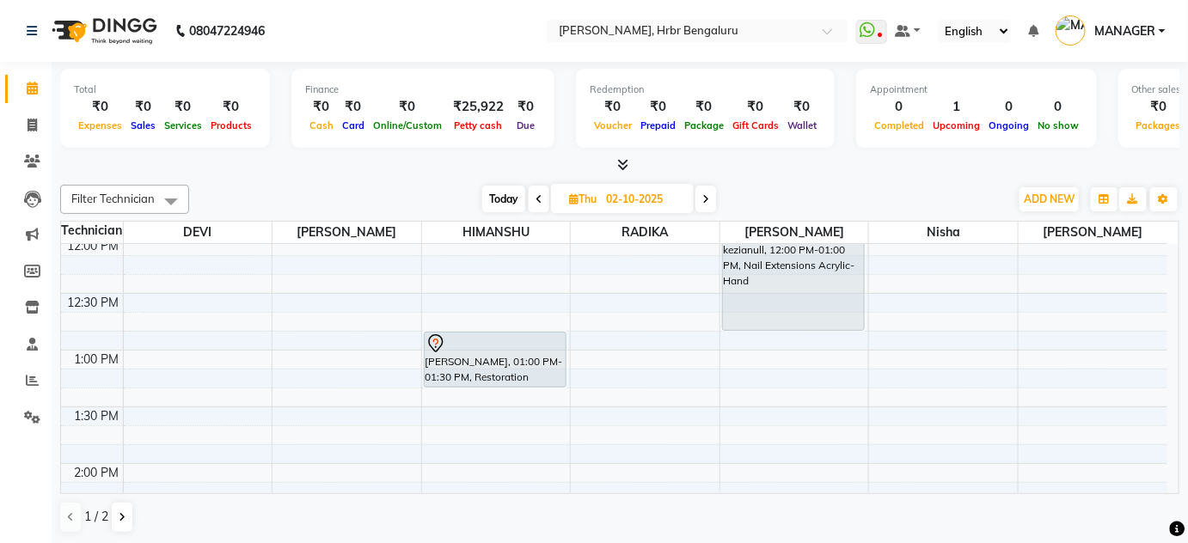
scroll to position [1375, 0]
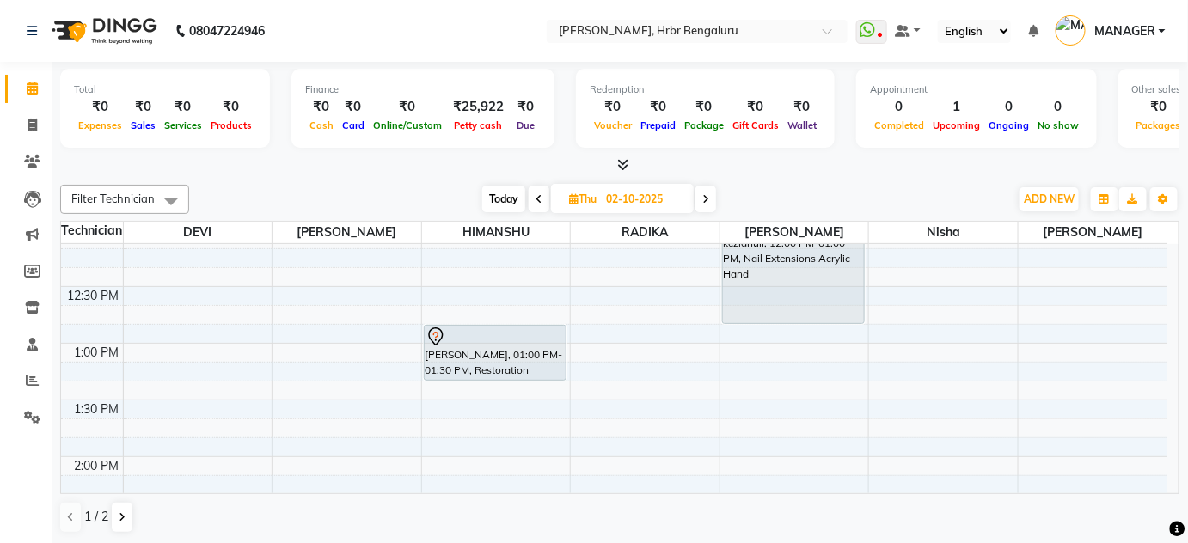
click at [493, 192] on span "Today" at bounding box center [503, 199] width 43 height 27
type input "01-10-2025"
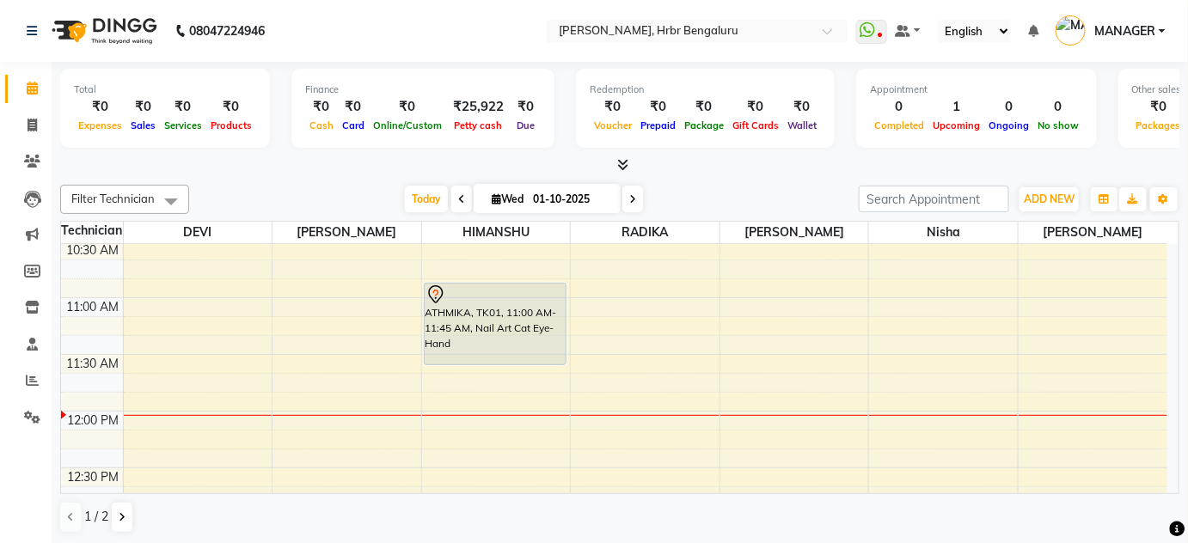
scroll to position [1180, 0]
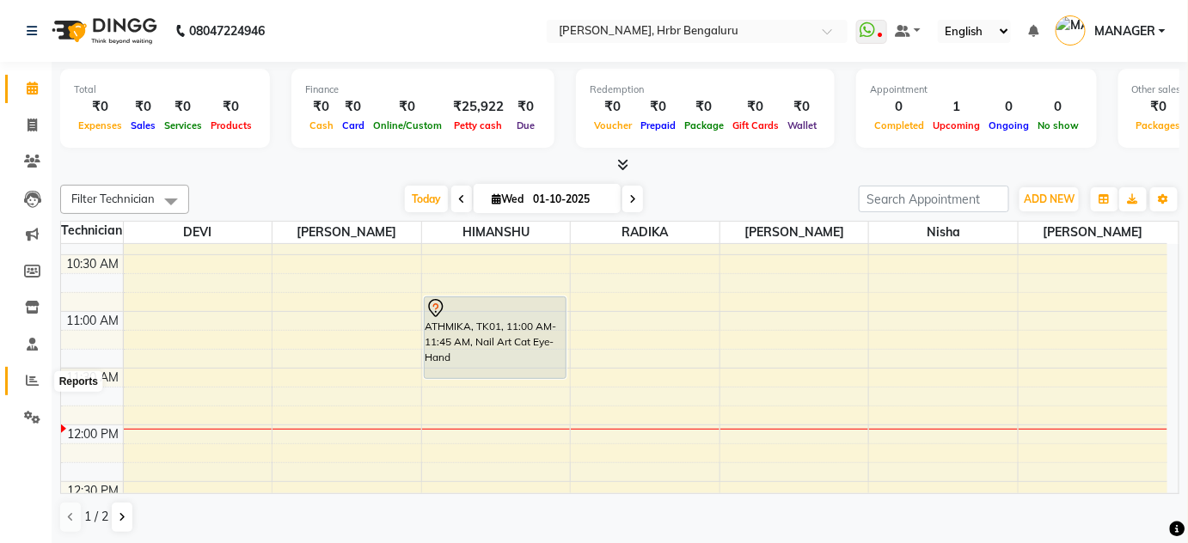
click at [26, 380] on icon at bounding box center [32, 380] width 13 height 13
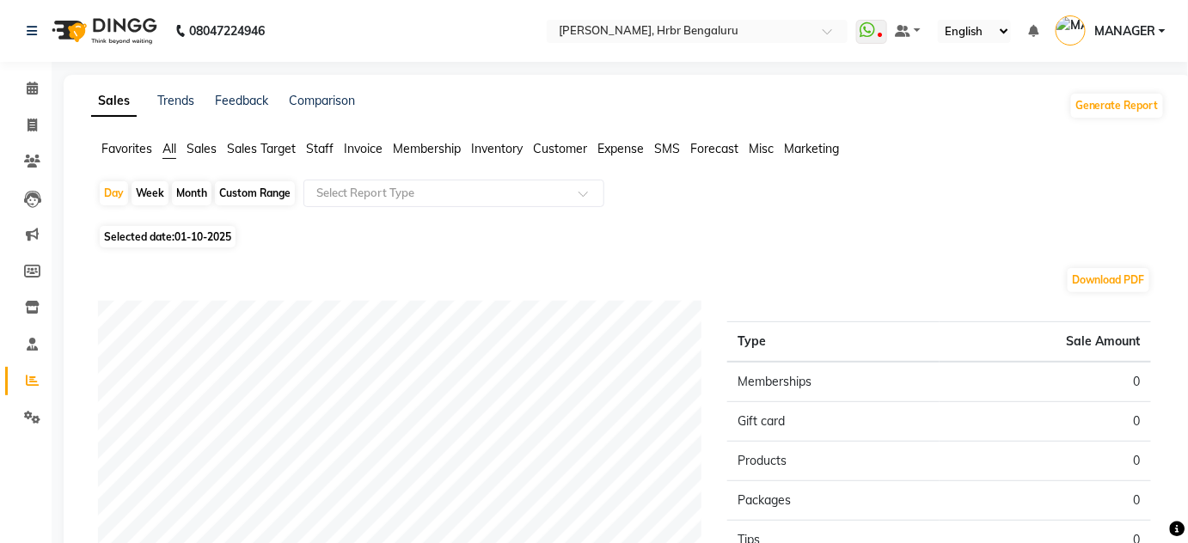
click at [313, 141] on span "Staff" at bounding box center [320, 148] width 28 height 15
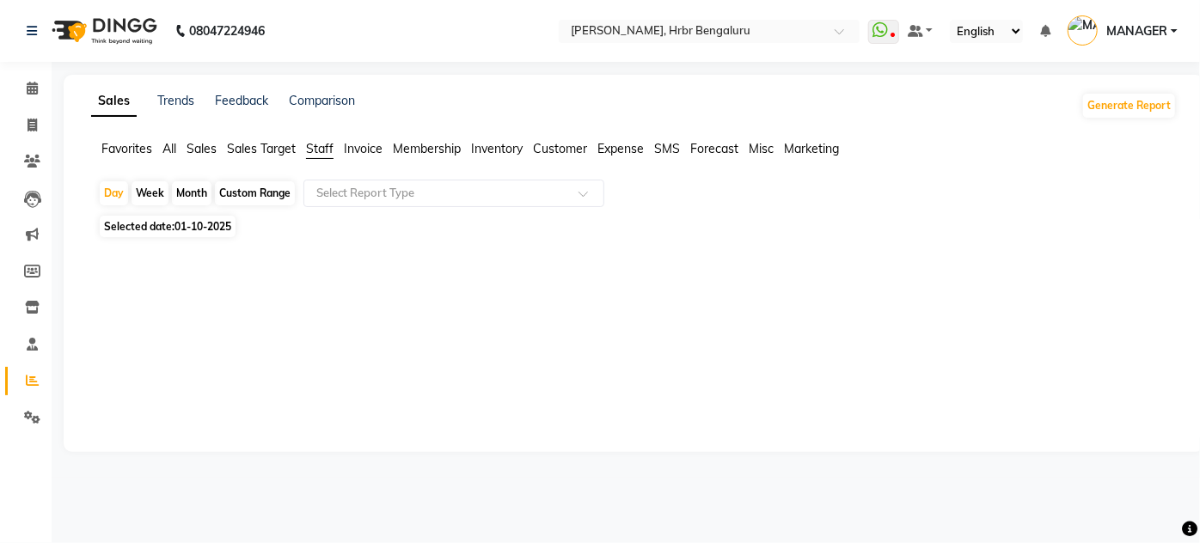
click at [174, 228] on span "Selected date: [DATE]" at bounding box center [168, 226] width 136 height 21
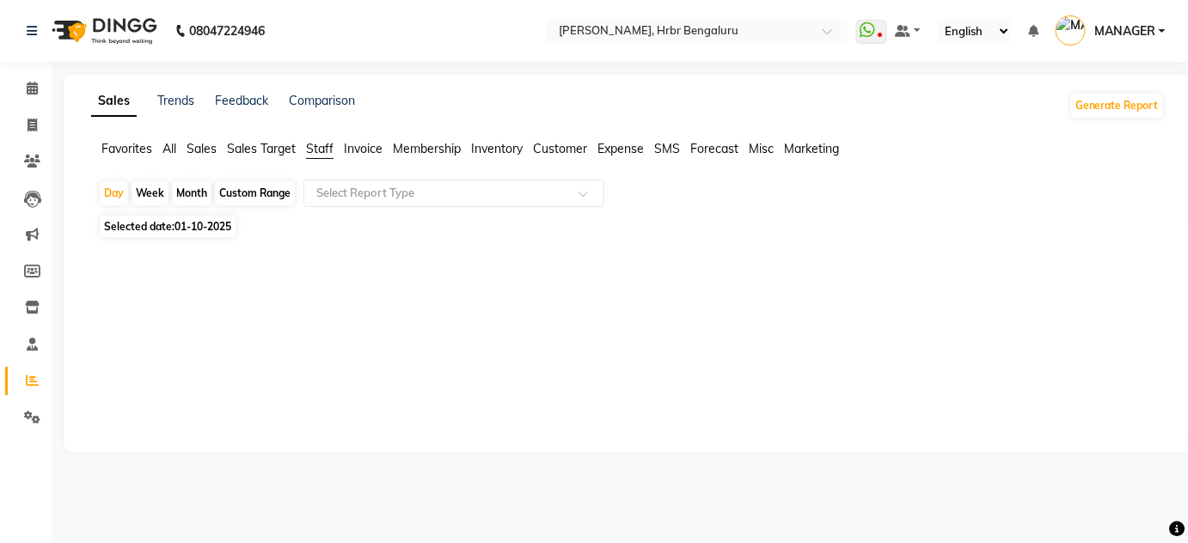
select select "10"
select select "2025"
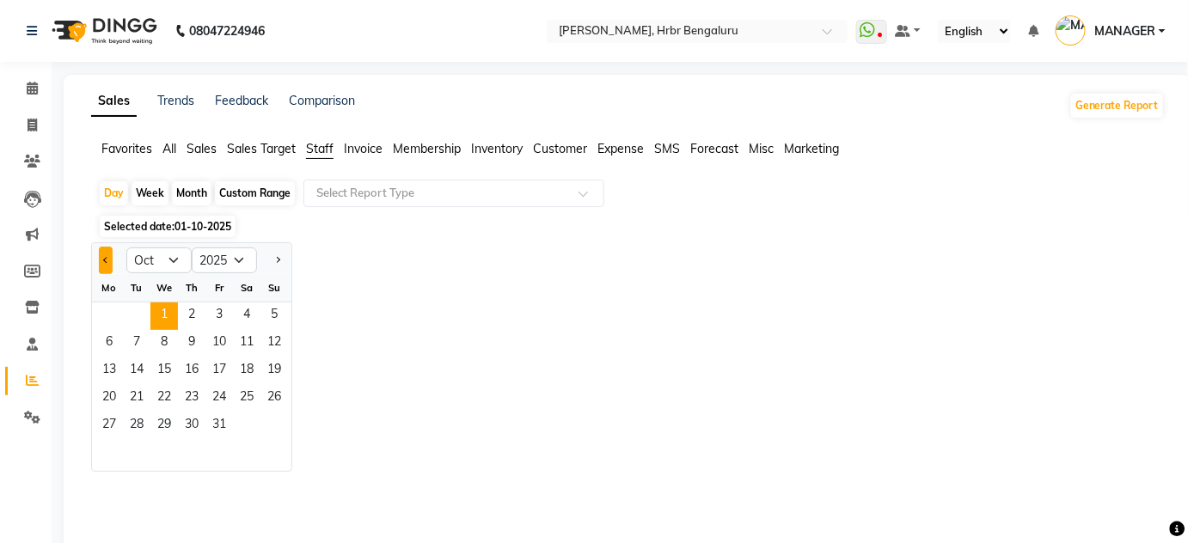
click at [102, 262] on button "Previous month" at bounding box center [106, 261] width 14 height 28
select select "9"
click at [138, 431] on span "30" at bounding box center [137, 427] width 28 height 28
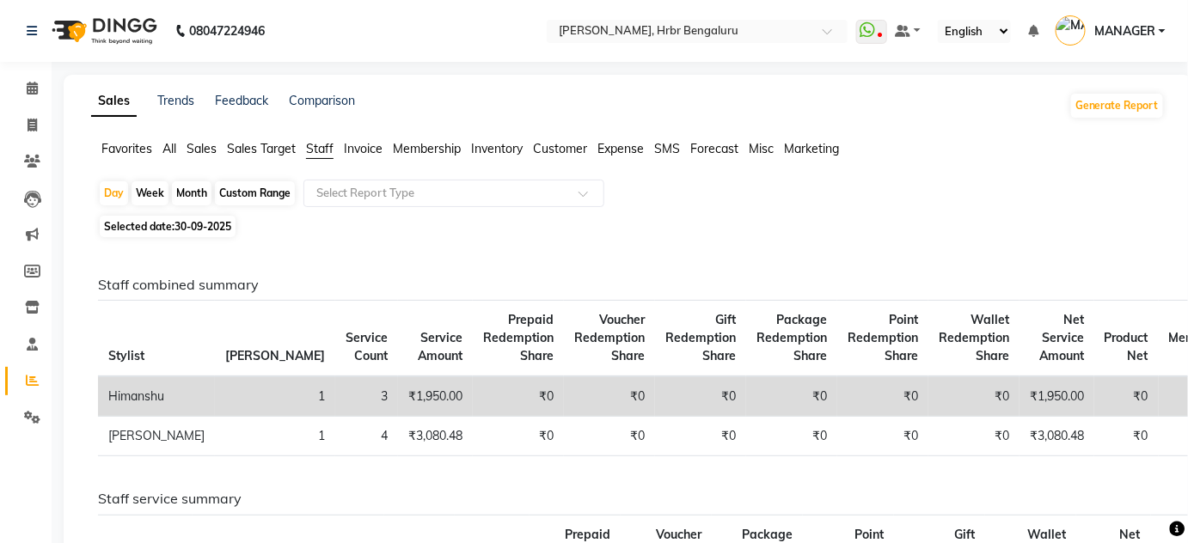
click at [194, 195] on div "Month" at bounding box center [192, 193] width 40 height 24
select select "9"
select select "2025"
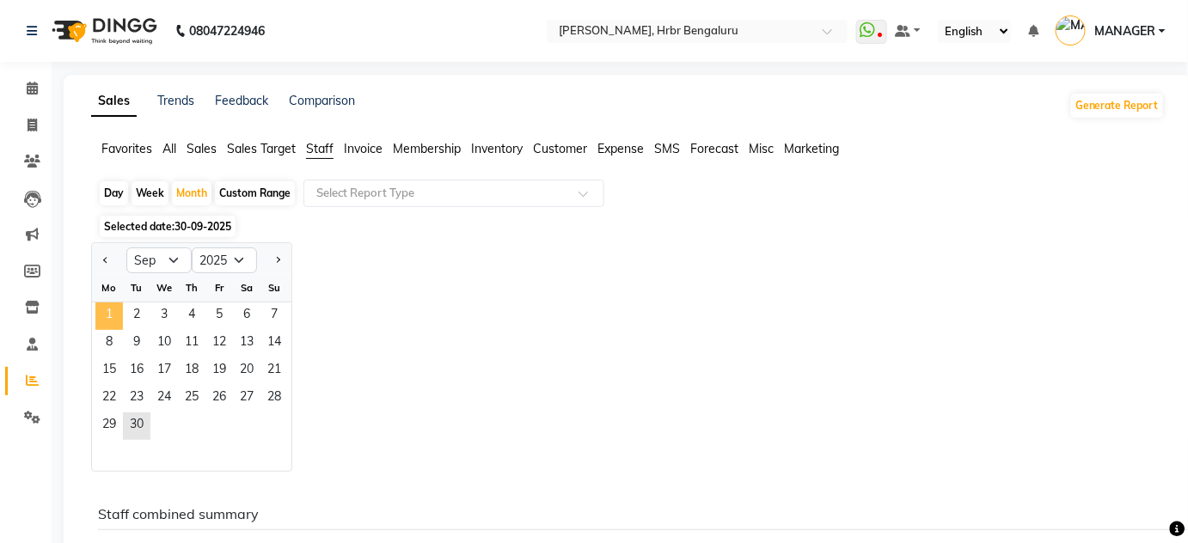
click at [110, 314] on span "1" at bounding box center [109, 317] width 28 height 28
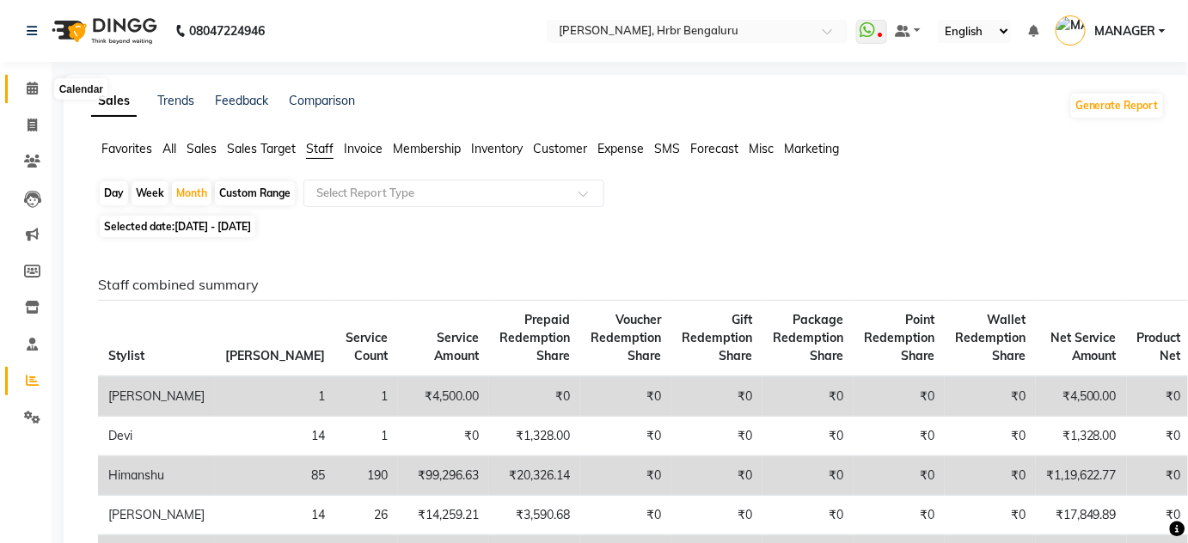
click at [32, 90] on icon at bounding box center [32, 88] width 11 height 13
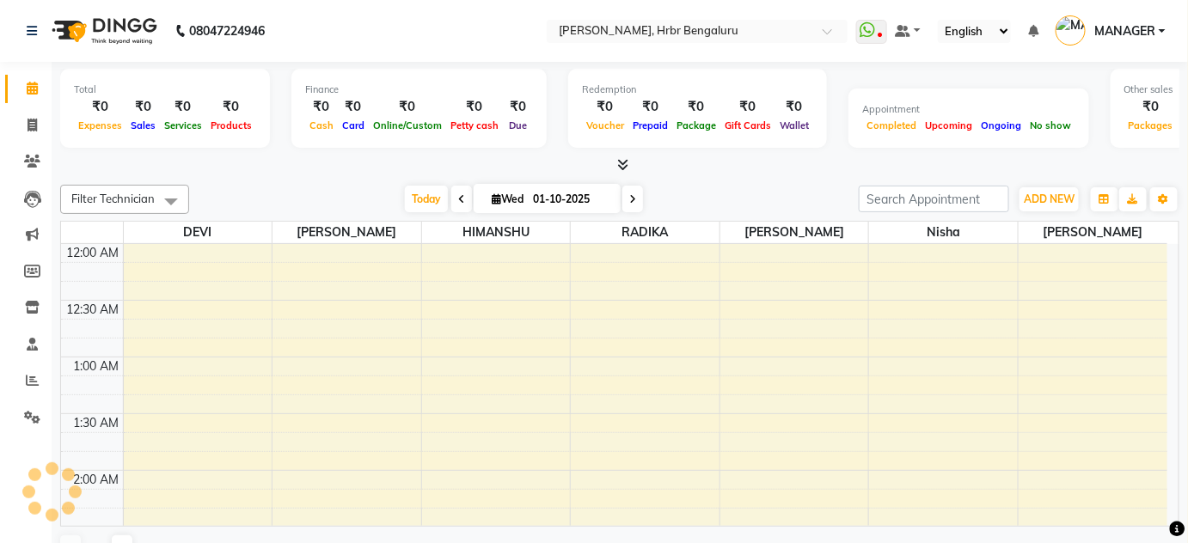
scroll to position [673, 0]
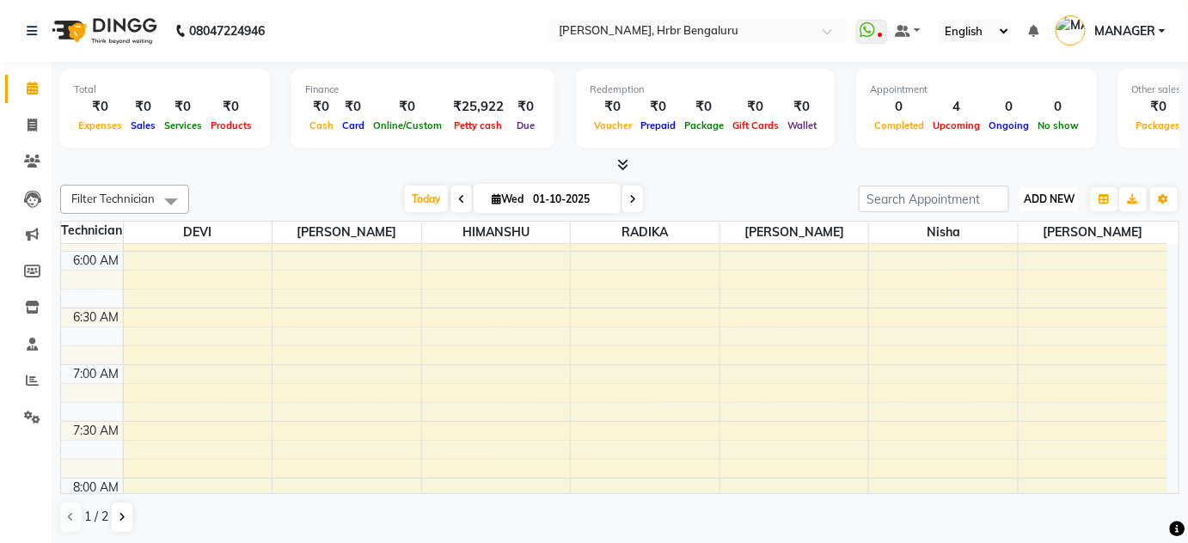
click at [1061, 193] on span "ADD NEW" at bounding box center [1049, 199] width 51 height 13
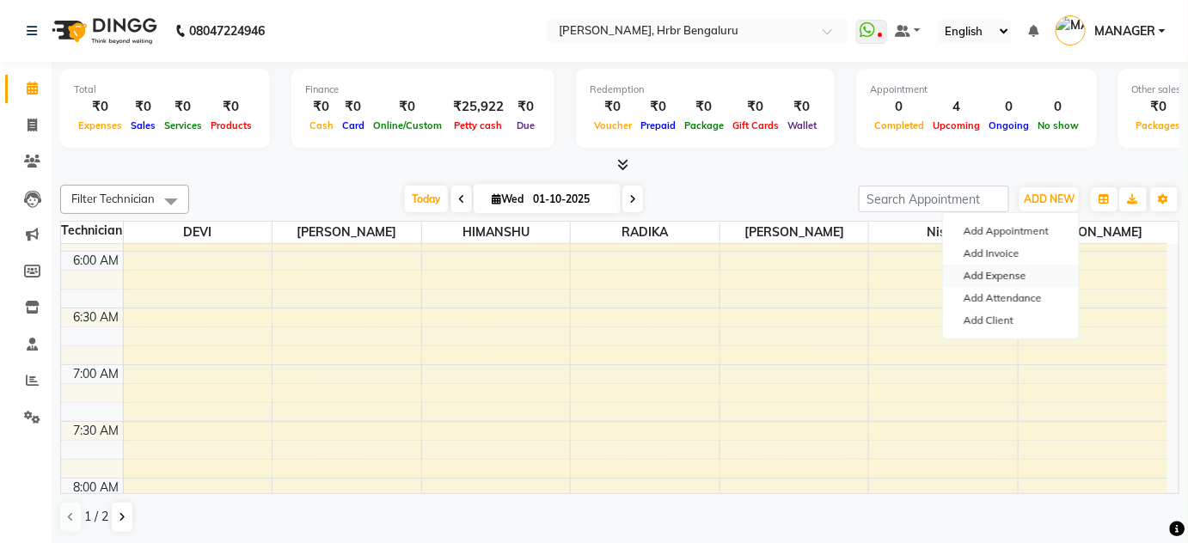
click at [1008, 272] on link "Add Expense" at bounding box center [1011, 276] width 136 height 22
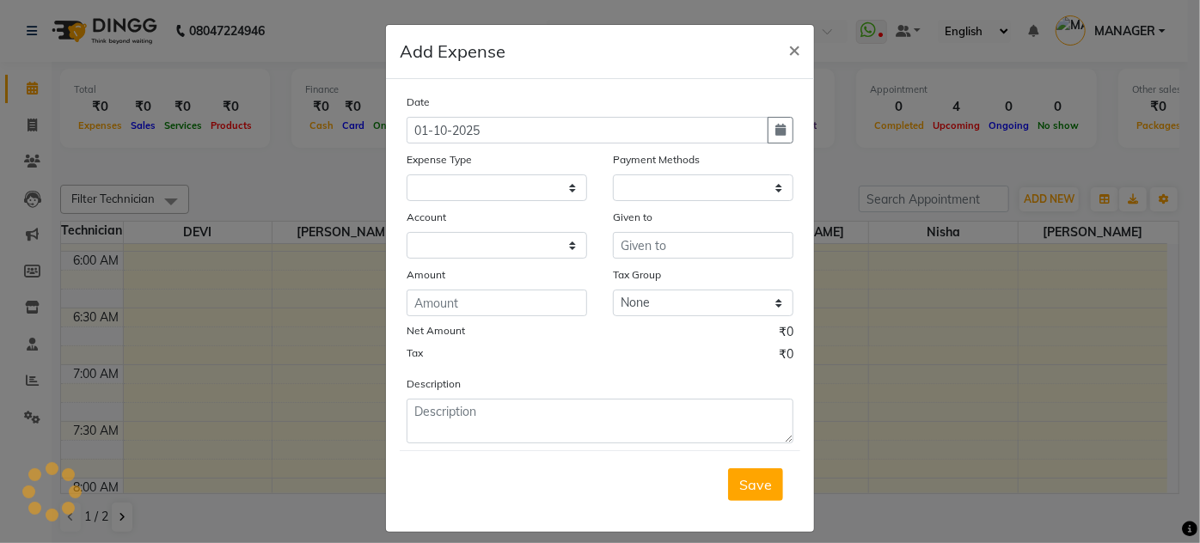
select select "1"
select select "1935"
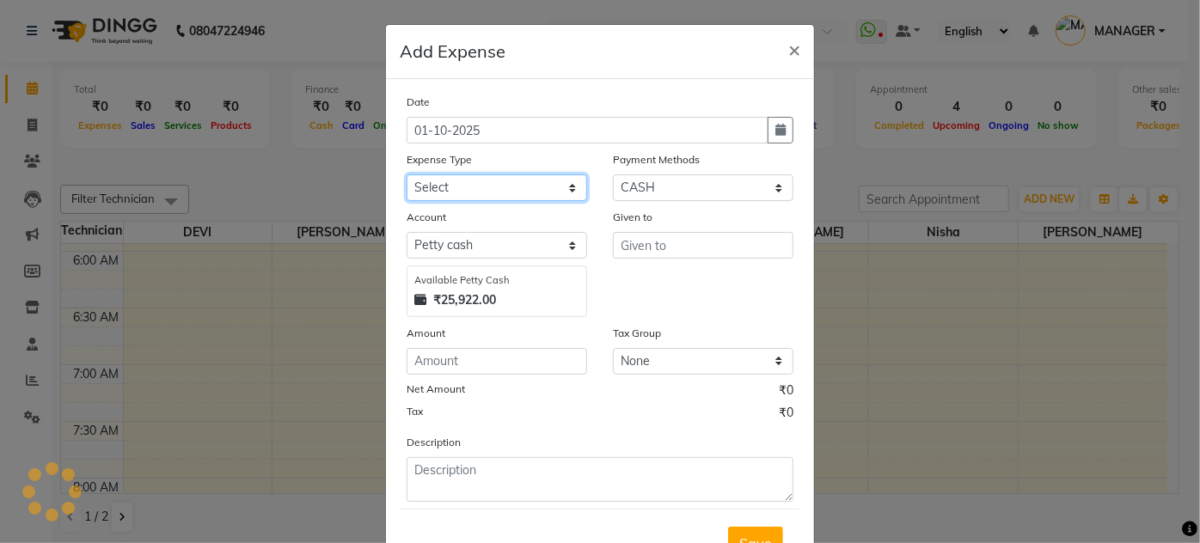
click at [483, 192] on select "Select acetone Advance Salary bank deposite Battery cell BBMP Beauty products B…" at bounding box center [497, 187] width 180 height 27
select select "19733"
click at [407, 174] on select "Select acetone Advance Salary bank deposite Battery cell BBMP Beauty products B…" at bounding box center [497, 187] width 180 height 27
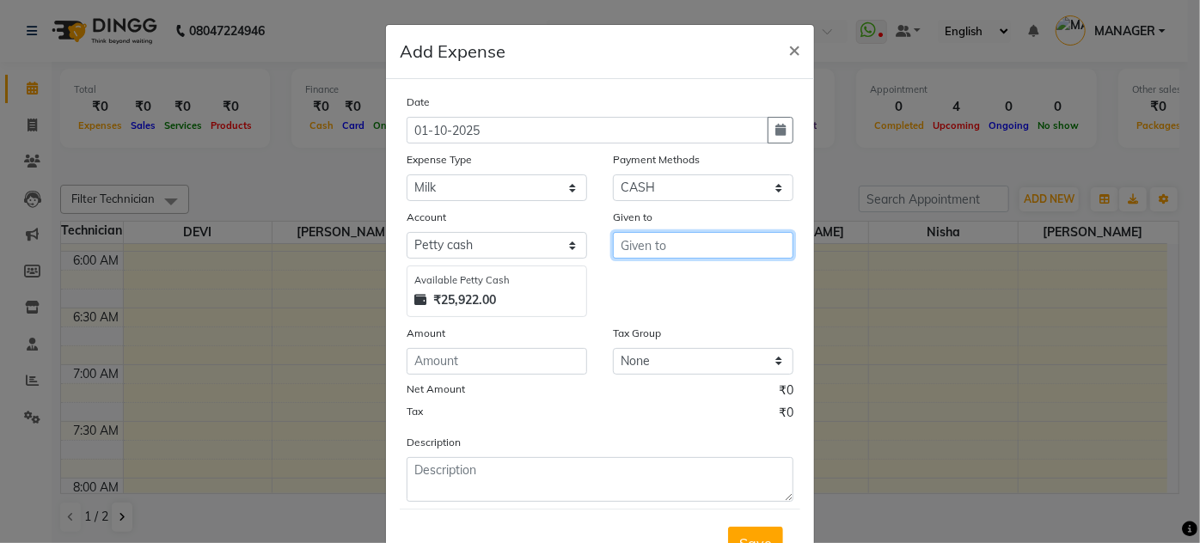
click at [711, 242] on input "text" at bounding box center [703, 245] width 180 height 27
type input "nirmala"
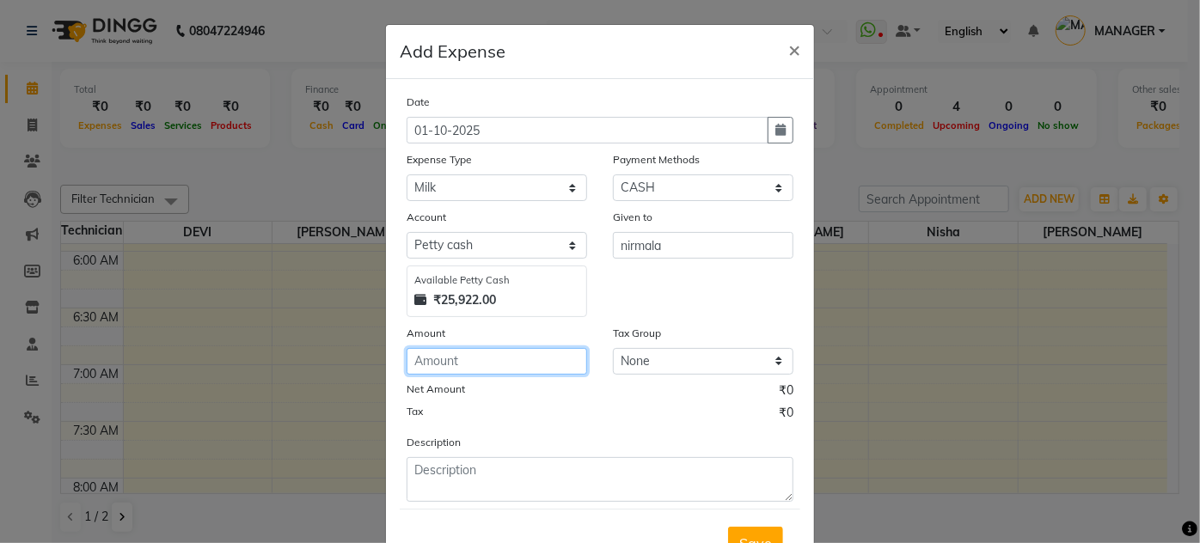
click at [424, 368] on input "number" at bounding box center [497, 361] width 180 height 27
type input "50"
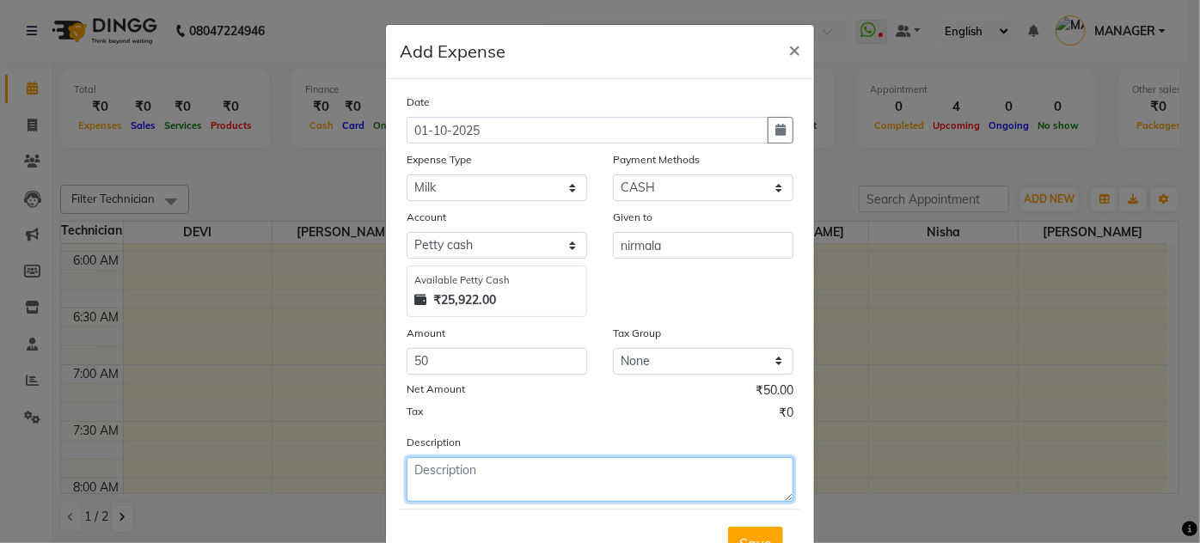
click at [474, 476] on textarea at bounding box center [600, 479] width 387 height 45
type textarea "milk"
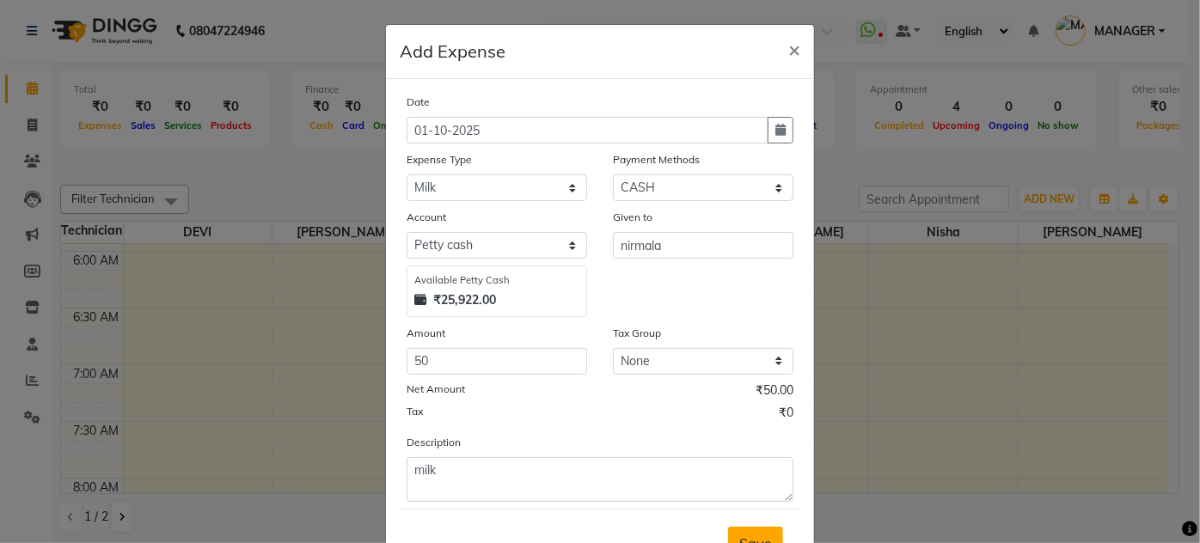
click at [767, 529] on button "Save" at bounding box center [755, 543] width 55 height 33
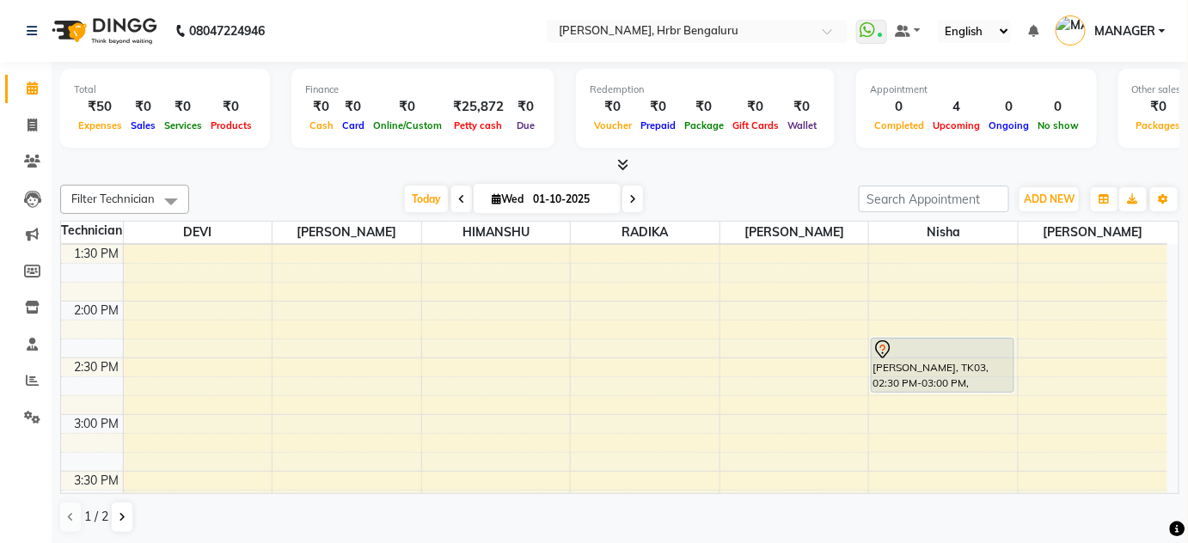
scroll to position [1544, 0]
